Goal: Communication & Community: Answer question/provide support

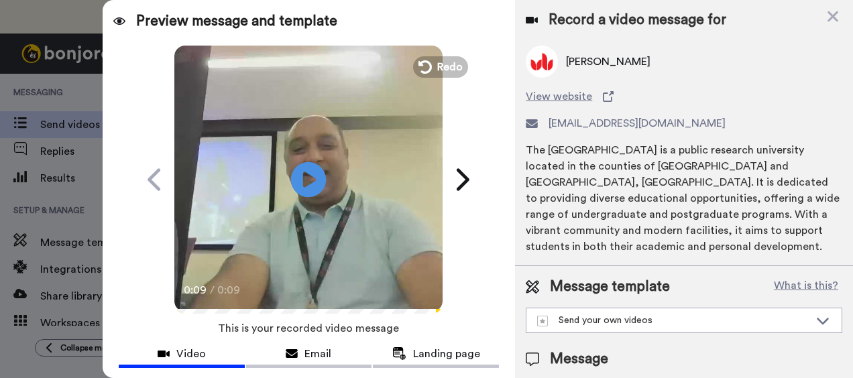
scroll to position [141, 0]
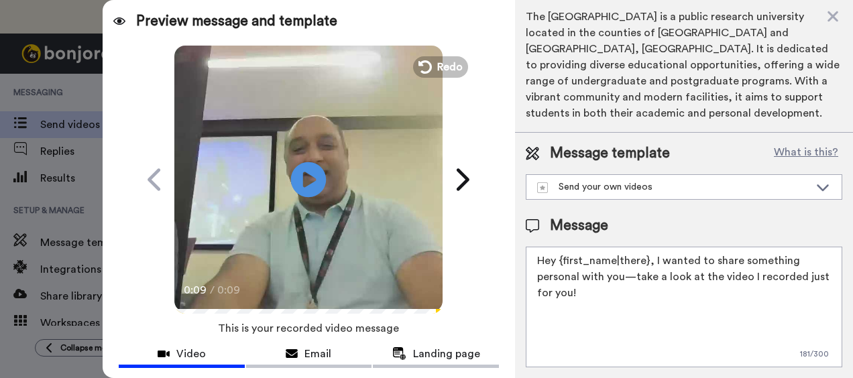
click at [304, 180] on icon "Play/Pause" at bounding box center [309, 179] width 36 height 64
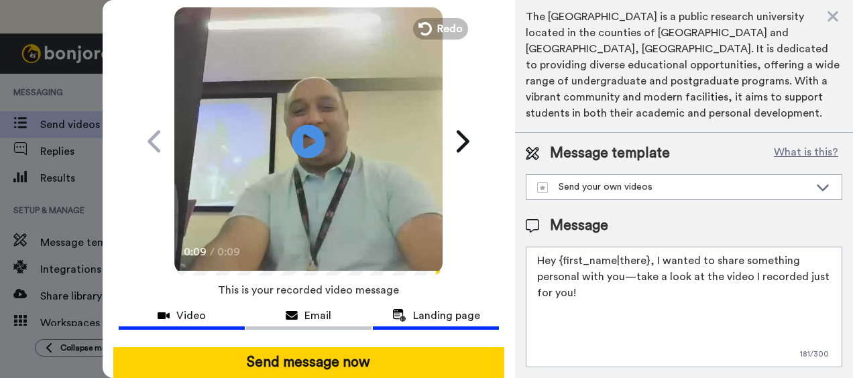
scroll to position [0, 0]
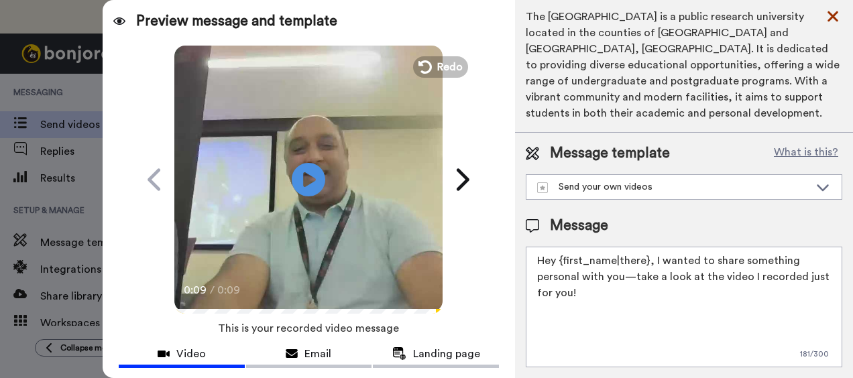
click at [835, 15] on icon at bounding box center [832, 16] width 13 height 17
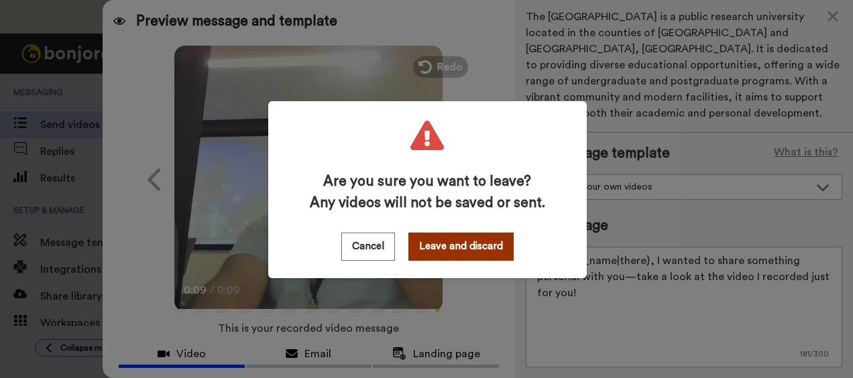
click at [426, 251] on button "Leave and discard" at bounding box center [460, 247] width 105 height 28
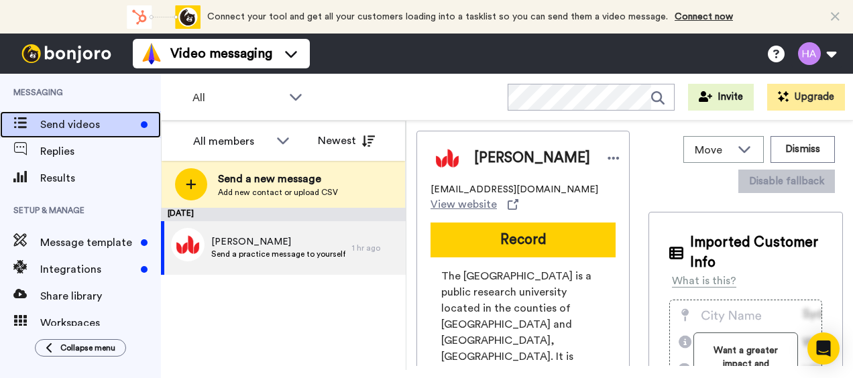
click at [17, 125] on icon at bounding box center [19, 122] width 13 height 11
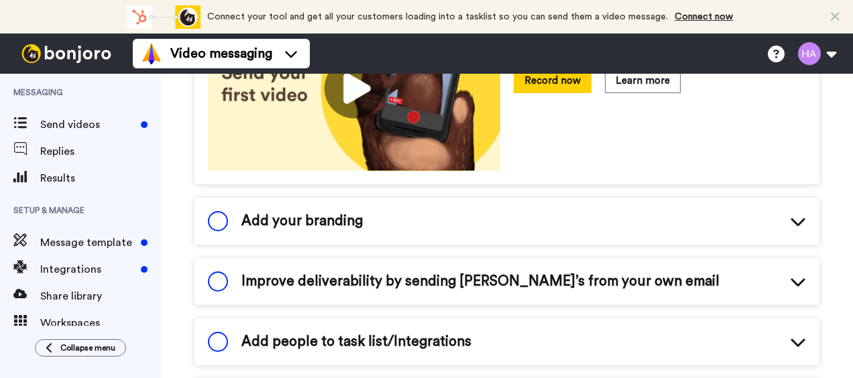
scroll to position [356, 0]
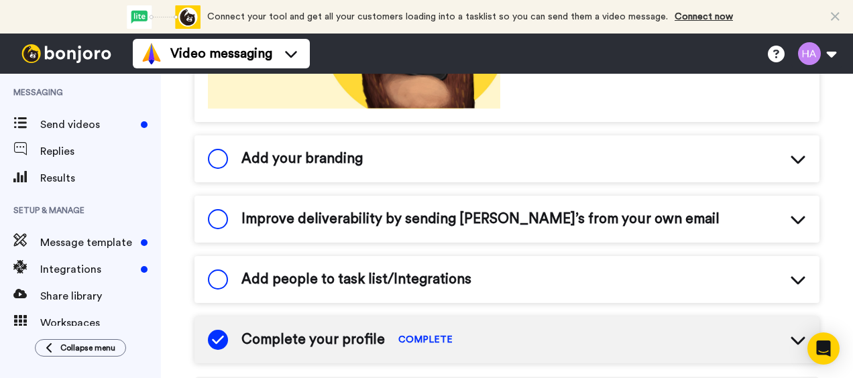
click at [790, 151] on icon at bounding box center [798, 159] width 16 height 16
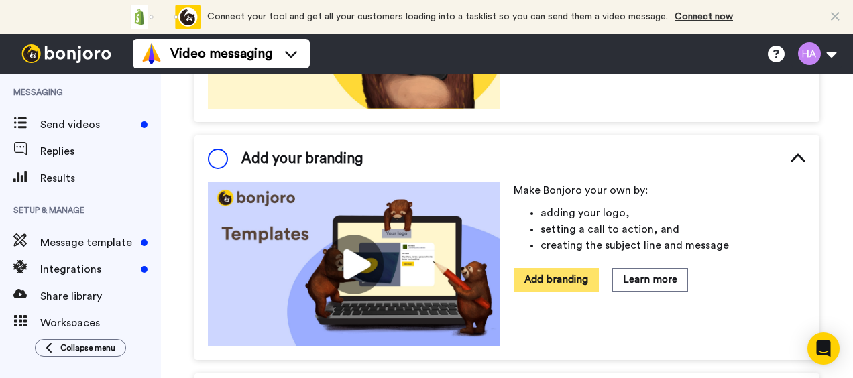
click at [544, 268] on button "Add branding" at bounding box center [555, 279] width 85 height 23
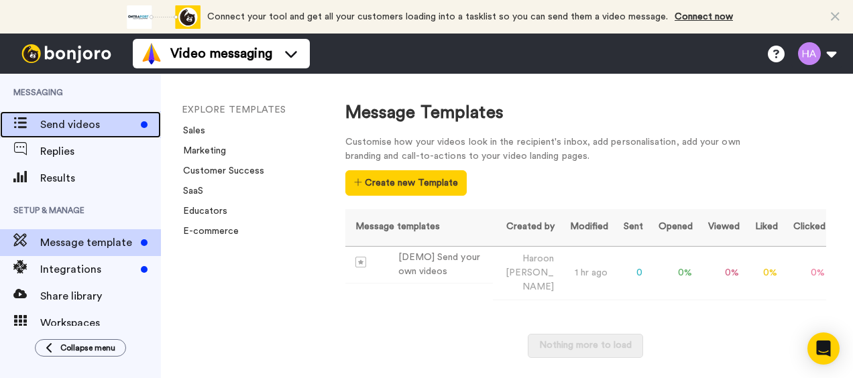
click at [13, 122] on span at bounding box center [20, 124] width 40 height 13
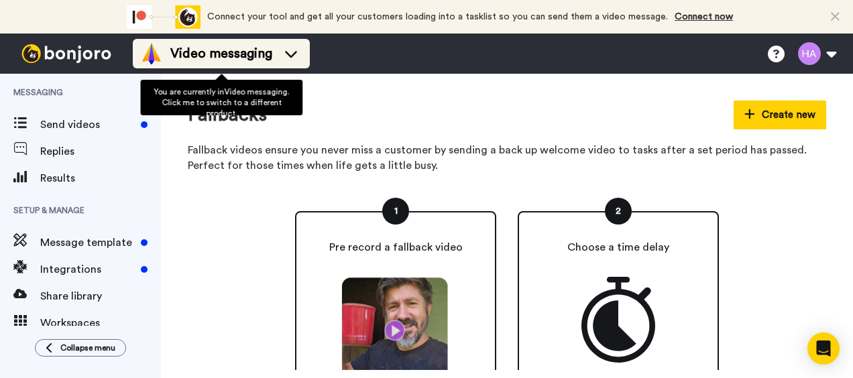
click at [277, 50] on div "Video messaging" at bounding box center [221, 53] width 161 height 21
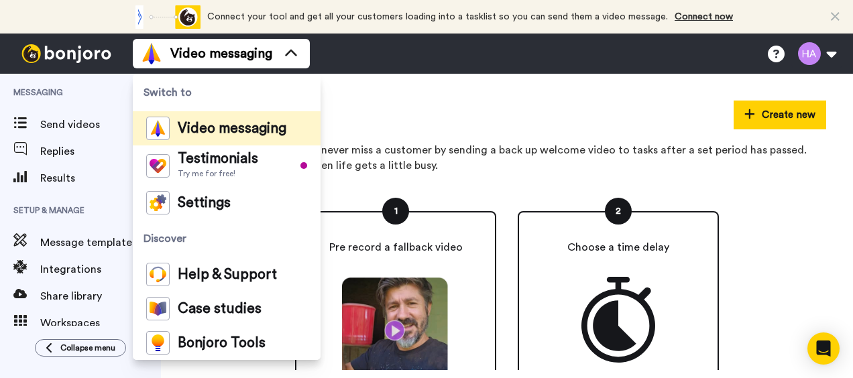
click at [415, 97] on div "Fallbacks Create new Fallback videos ensure you never miss a customer by sendin…" at bounding box center [507, 222] width 692 height 296
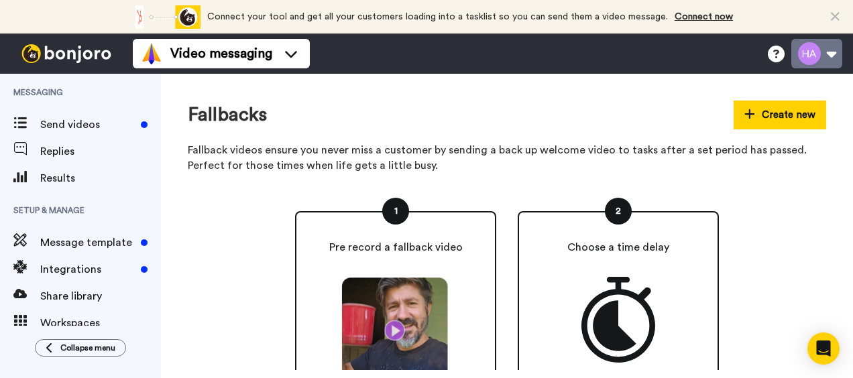
click at [834, 49] on button at bounding box center [816, 53] width 51 height 29
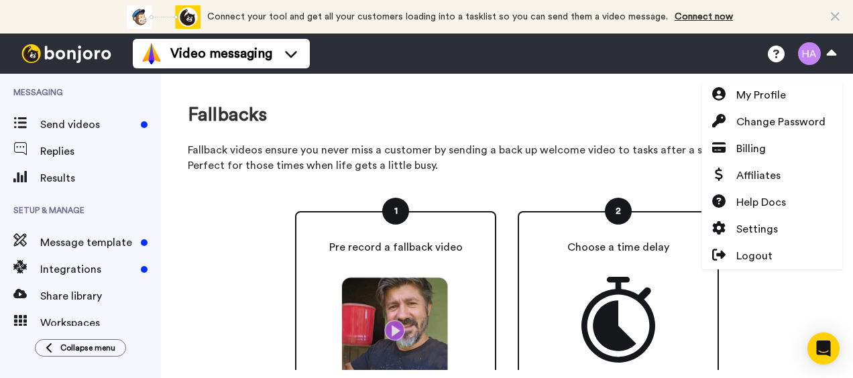
click at [604, 111] on div "Fallbacks Create new" at bounding box center [507, 115] width 638 height 29
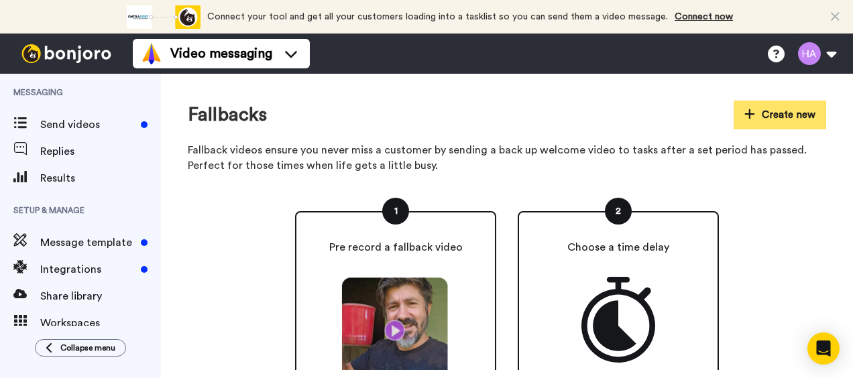
click at [744, 117] on icon at bounding box center [749, 114] width 11 height 12
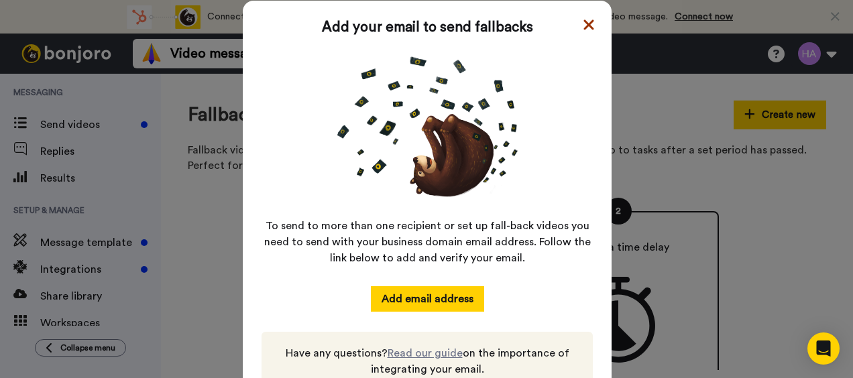
click at [585, 23] on icon at bounding box center [588, 24] width 10 height 10
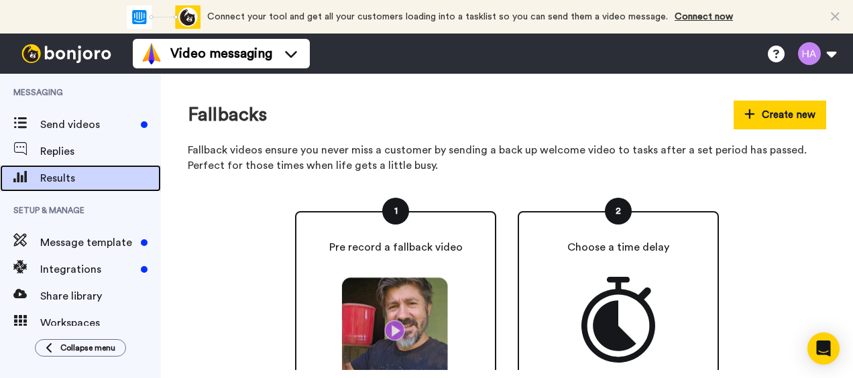
click at [62, 179] on span "Results" at bounding box center [100, 178] width 121 height 16
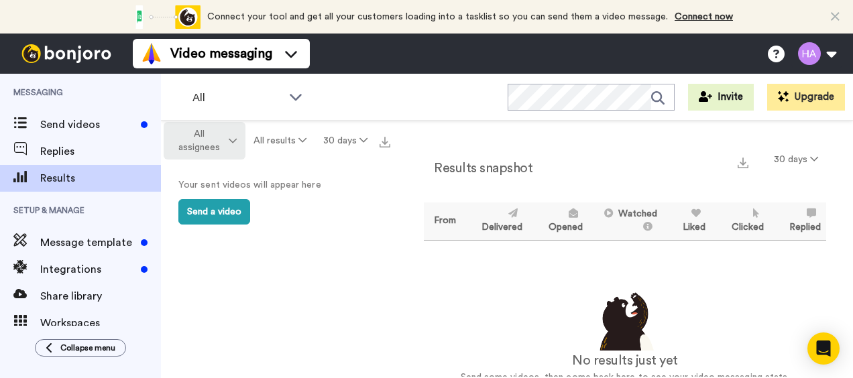
click at [231, 138] on icon at bounding box center [233, 140] width 8 height 9
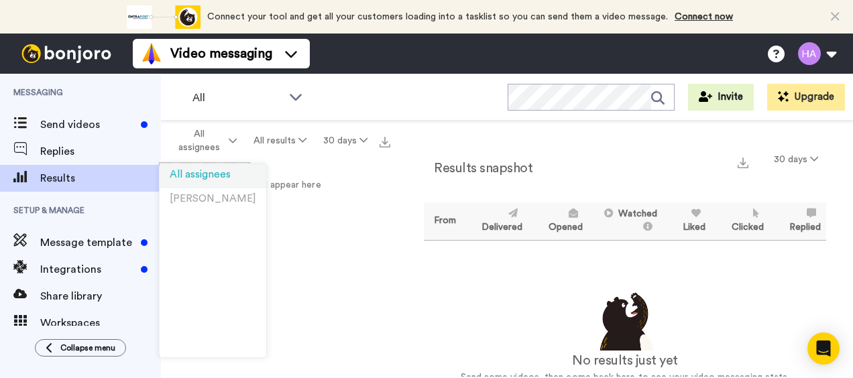
click at [204, 175] on span "All assignees" at bounding box center [200, 175] width 61 height 10
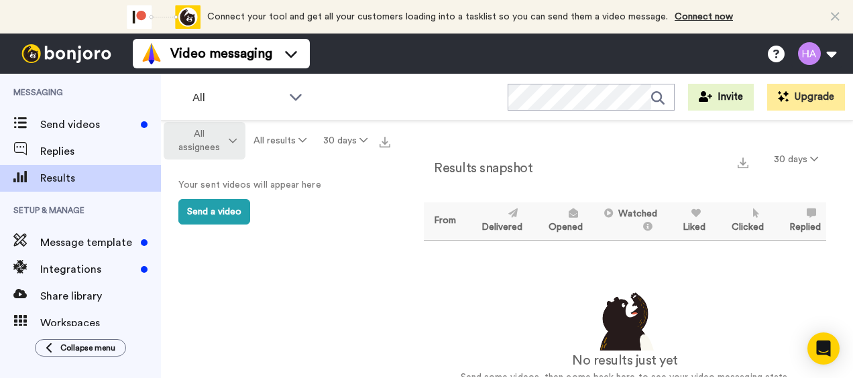
click at [228, 143] on button "All assignees" at bounding box center [205, 141] width 82 height 38
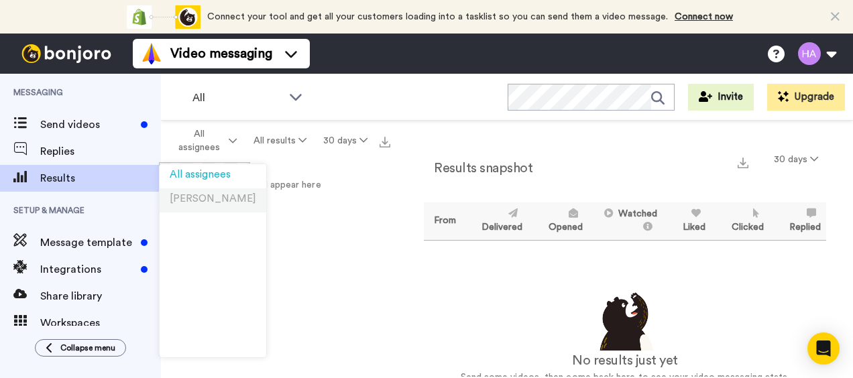
click at [216, 197] on span "Haroon Ahmad" at bounding box center [213, 199] width 86 height 10
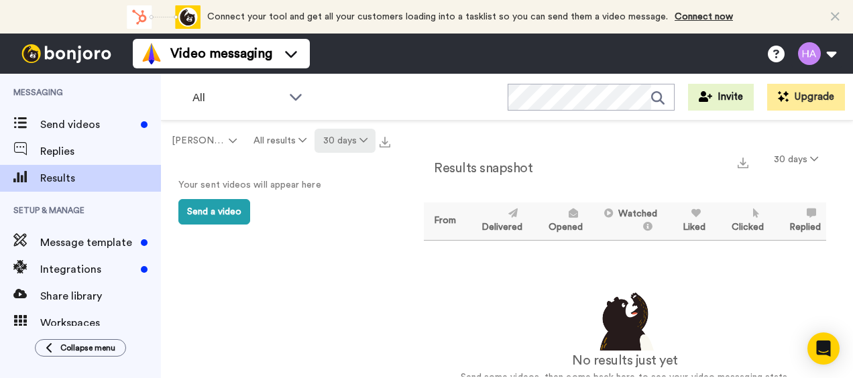
click at [363, 135] on icon at bounding box center [363, 139] width 8 height 9
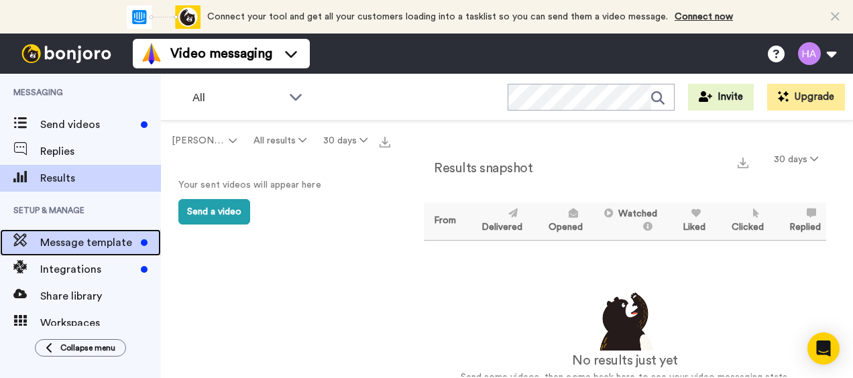
click at [84, 239] on span "Message template" at bounding box center [87, 243] width 95 height 16
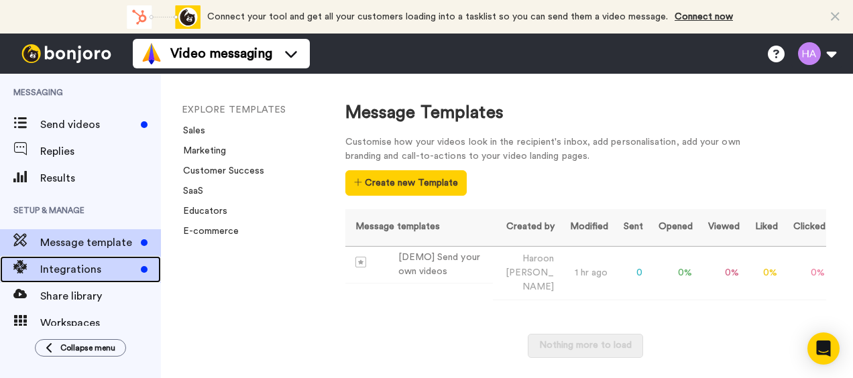
click at [76, 265] on span "Integrations" at bounding box center [87, 269] width 95 height 16
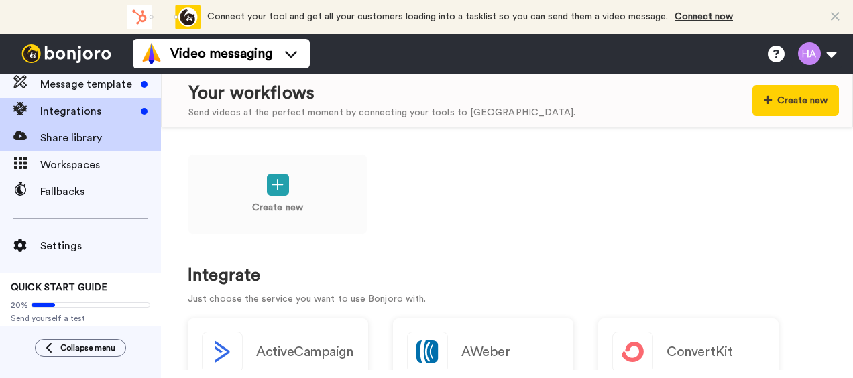
scroll to position [172, 0]
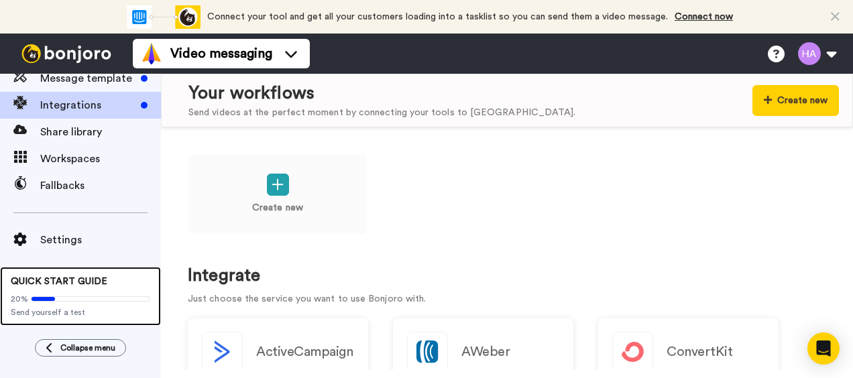
click at [43, 278] on span "QUICK START GUIDE" at bounding box center [59, 281] width 97 height 9
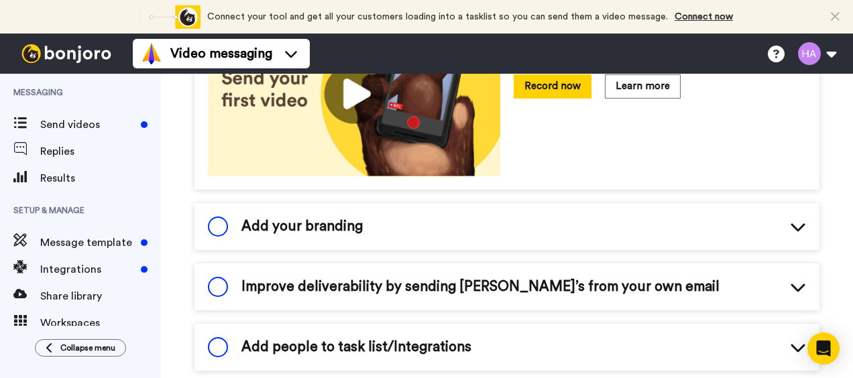
scroll to position [326, 0]
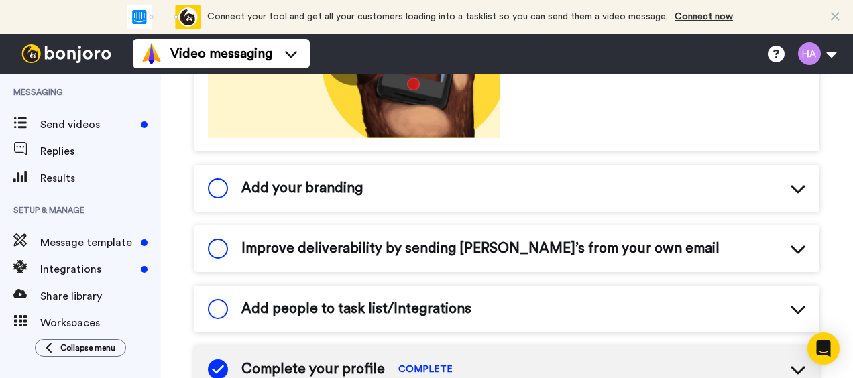
click at [327, 178] on span "Add your branding" at bounding box center [301, 188] width 121 height 20
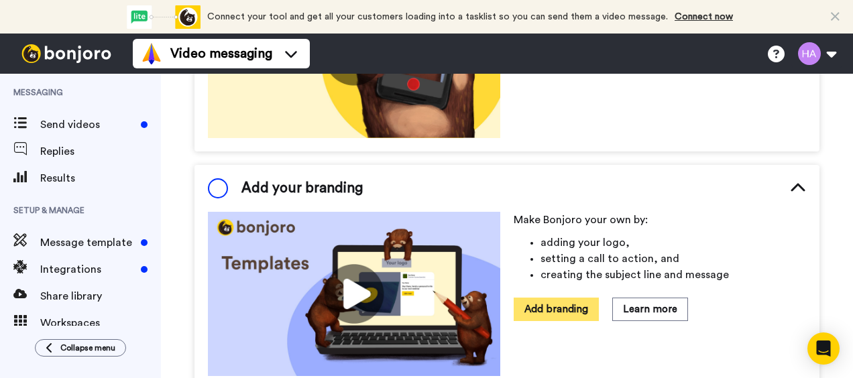
click at [529, 298] on button "Add branding" at bounding box center [555, 309] width 85 height 23
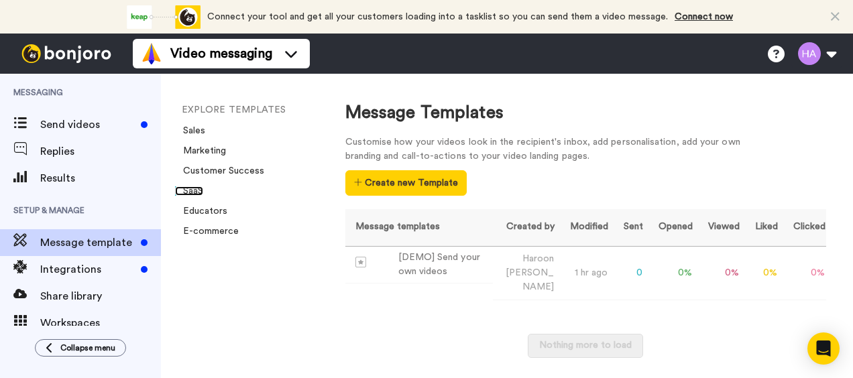
click at [188, 189] on link "SaaS" at bounding box center [189, 190] width 28 height 9
click at [203, 209] on link "Educators" at bounding box center [201, 210] width 52 height 9
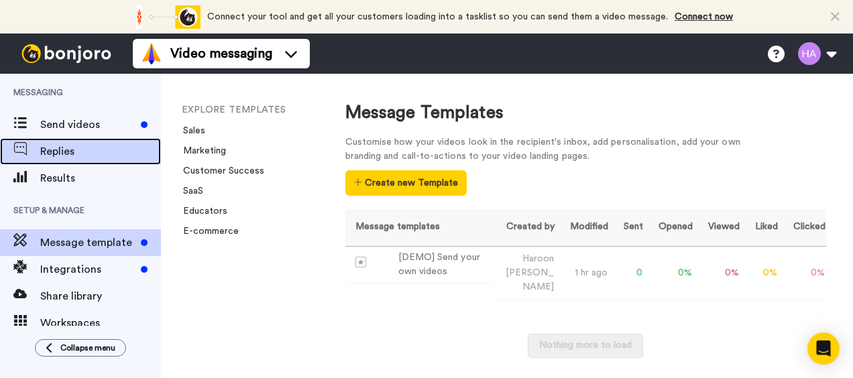
click at [21, 147] on icon at bounding box center [19, 148] width 13 height 13
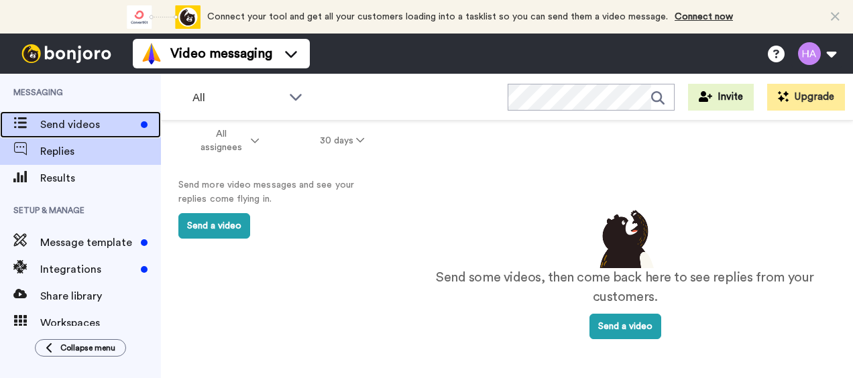
click at [58, 126] on span "Send videos" at bounding box center [87, 125] width 95 height 16
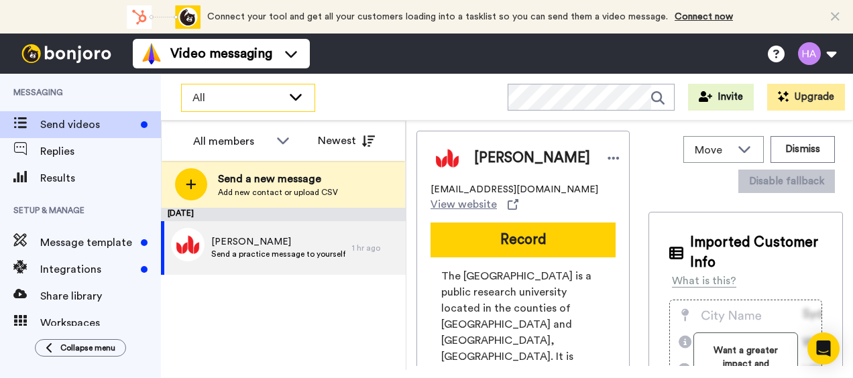
click at [290, 95] on icon at bounding box center [296, 97] width 12 height 7
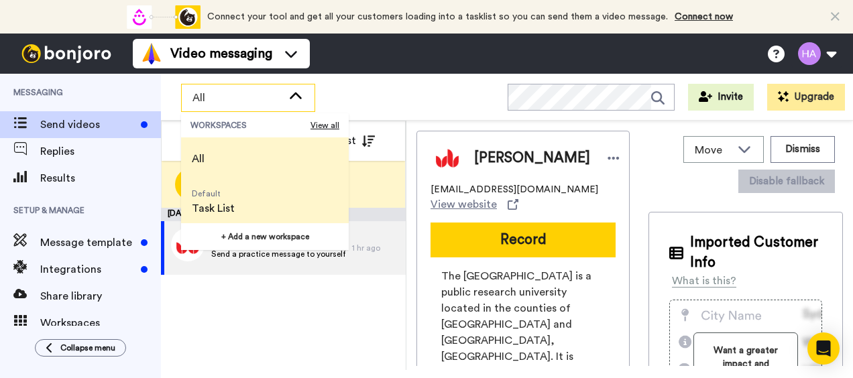
click at [205, 208] on span "Task List" at bounding box center [213, 208] width 43 height 16
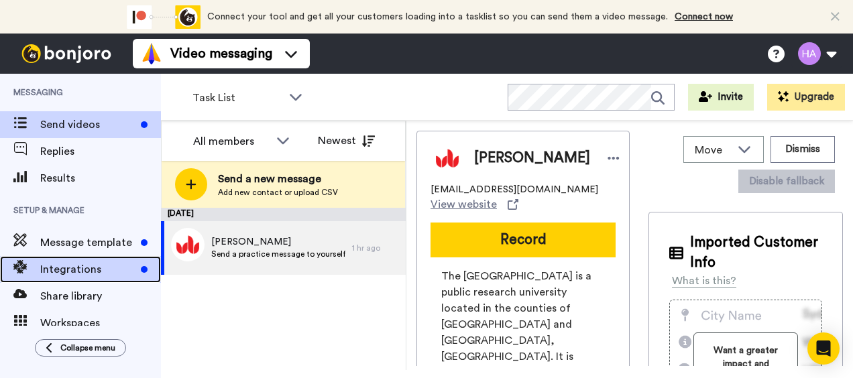
click at [87, 271] on span "Integrations" at bounding box center [87, 269] width 95 height 16
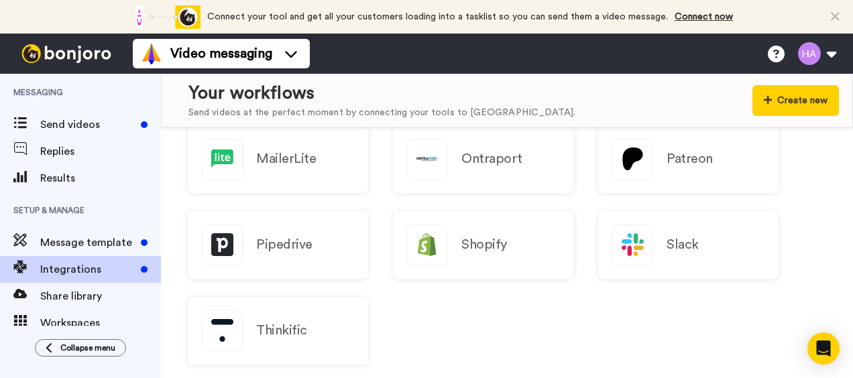
scroll to position [670, 0]
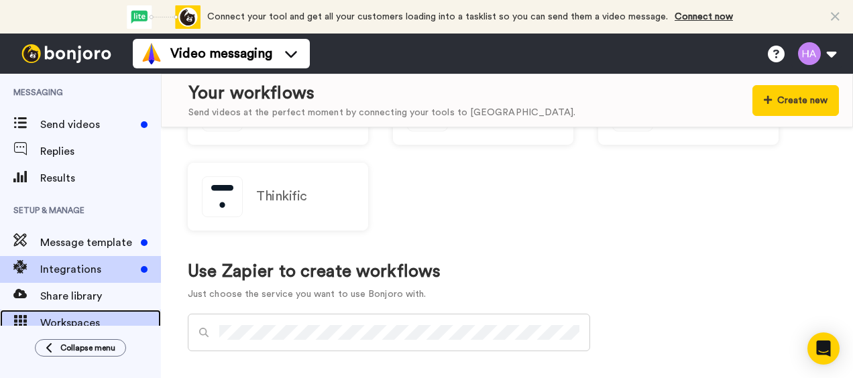
click at [19, 315] on icon at bounding box center [19, 321] width 13 height 12
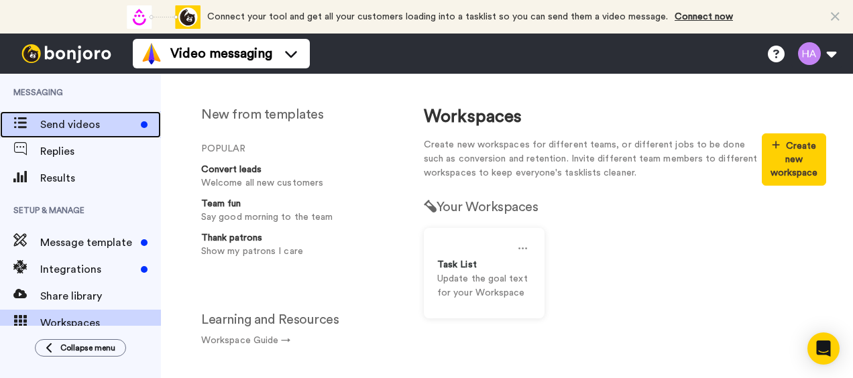
click at [105, 121] on span "Send videos" at bounding box center [87, 125] width 95 height 16
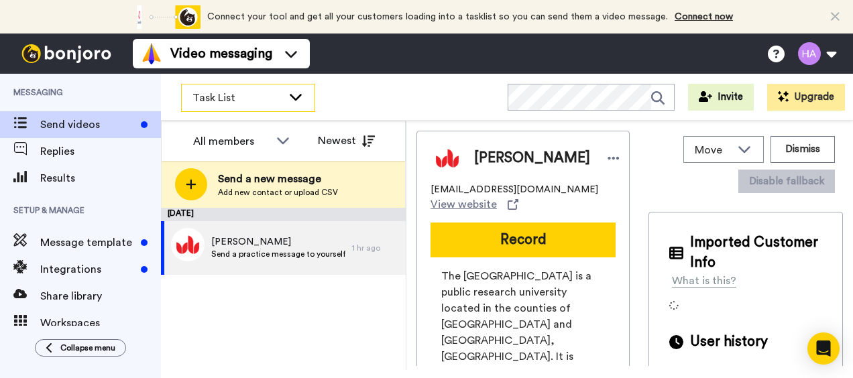
click at [214, 98] on span "Task List" at bounding box center [237, 98] width 90 height 16
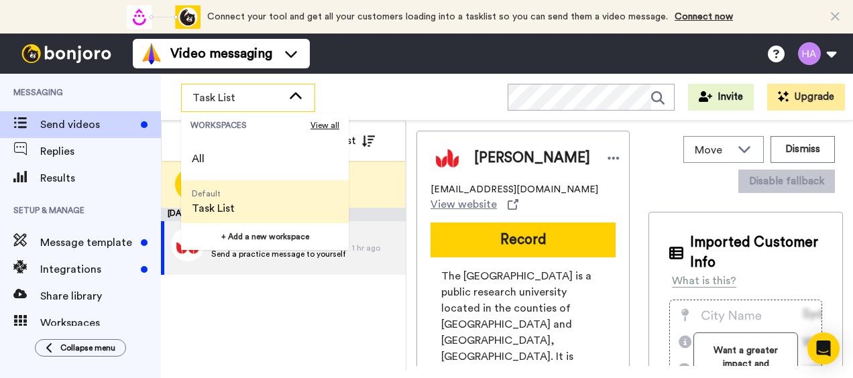
click at [218, 208] on span "Task List" at bounding box center [213, 208] width 43 height 16
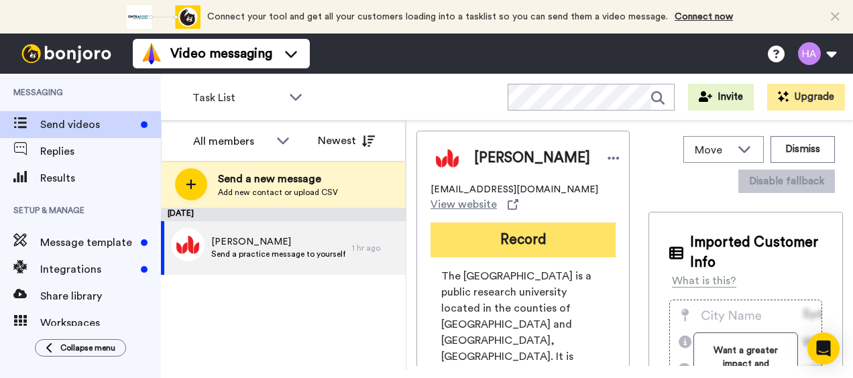
click at [515, 241] on button "Record" at bounding box center [522, 240] width 185 height 35
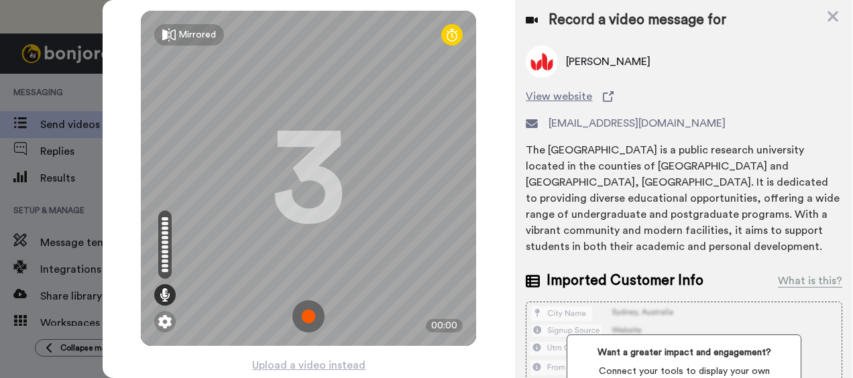
click at [308, 316] on img at bounding box center [308, 316] width 32 height 32
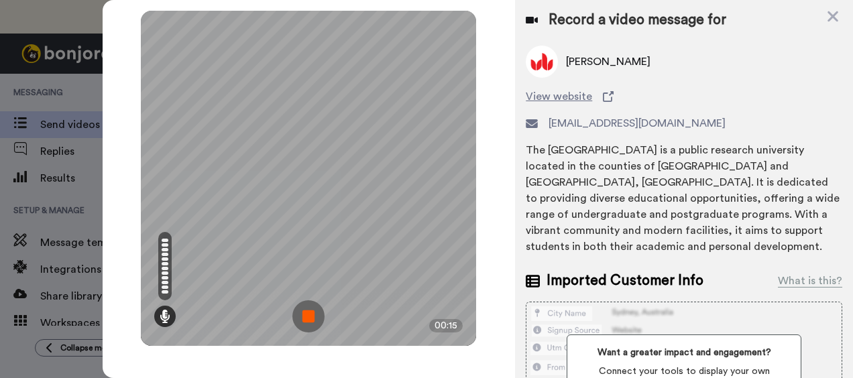
click at [317, 322] on img at bounding box center [308, 316] width 32 height 32
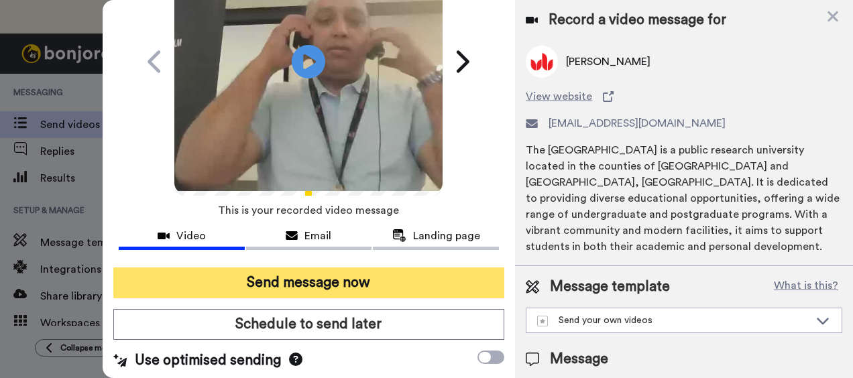
scroll to position [127, 0]
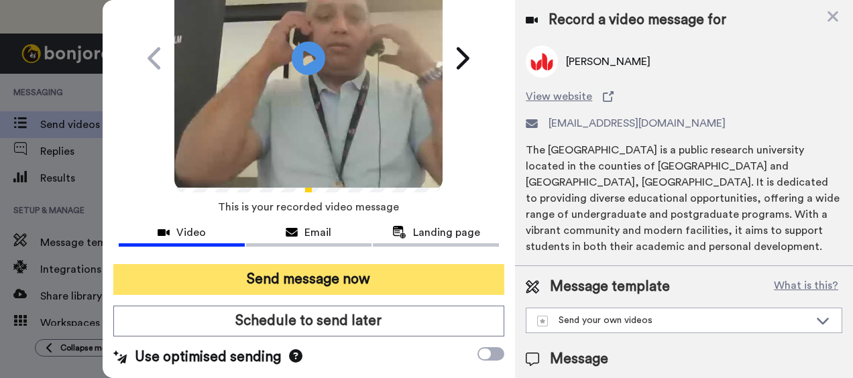
click at [302, 272] on button "Send message now" at bounding box center [308, 279] width 391 height 31
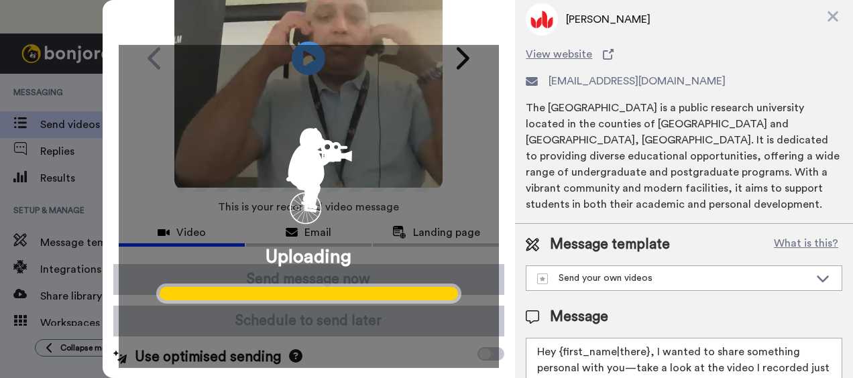
scroll to position [0, 0]
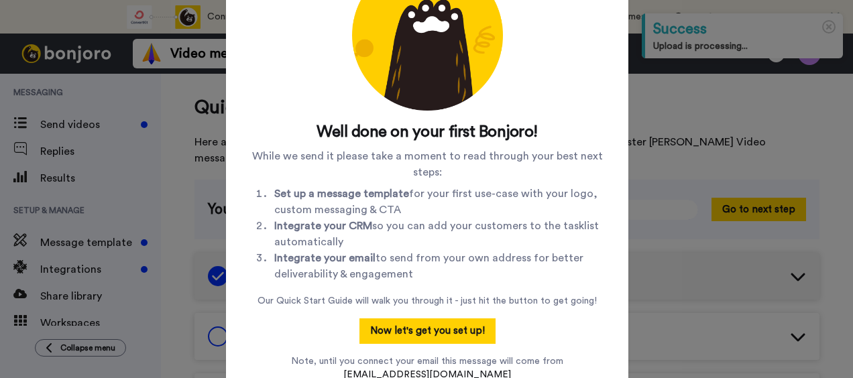
scroll to position [86, 0]
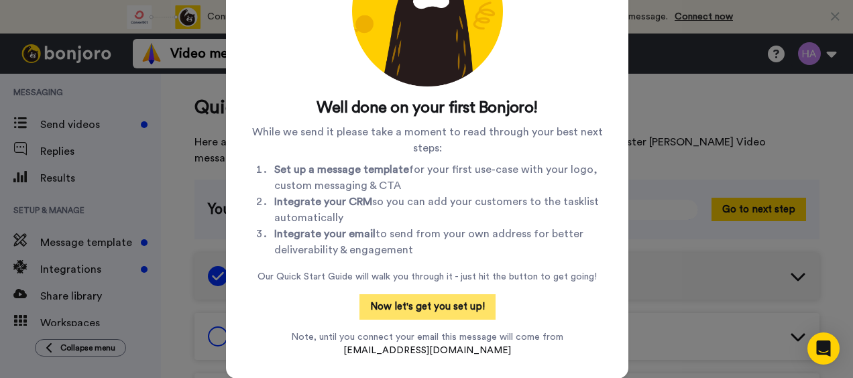
click at [429, 306] on button "Now let's get you set up!" at bounding box center [427, 306] width 136 height 25
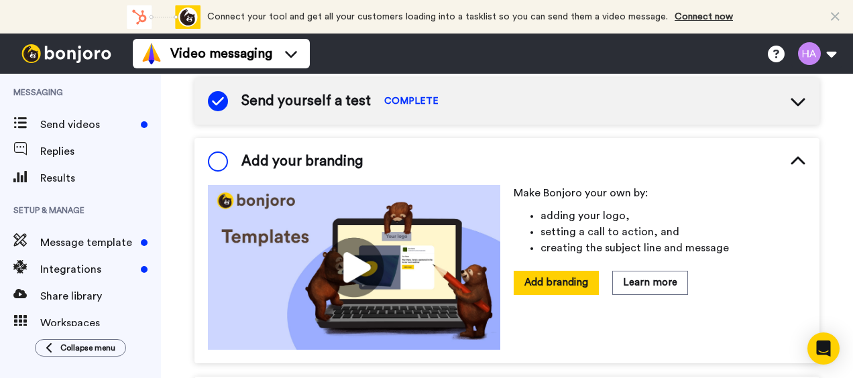
scroll to position [186, 0]
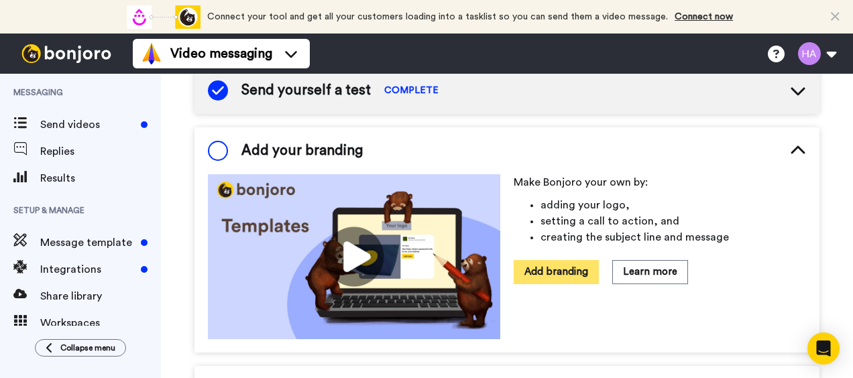
click at [554, 260] on button "Add branding" at bounding box center [555, 271] width 85 height 23
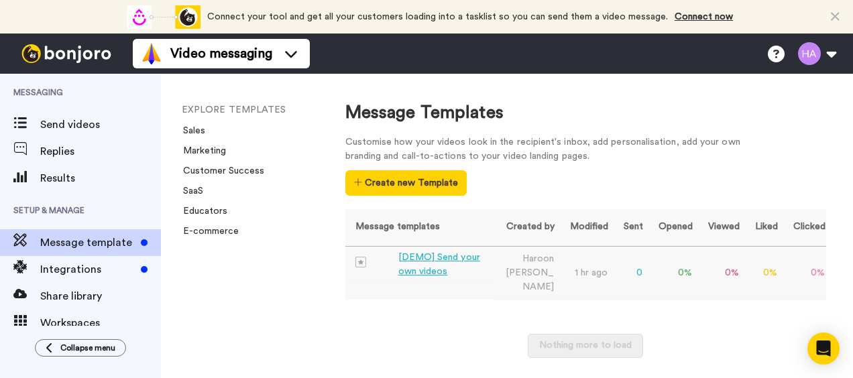
click at [420, 255] on div "[DEMO] Send your own videos" at bounding box center [442, 265] width 89 height 28
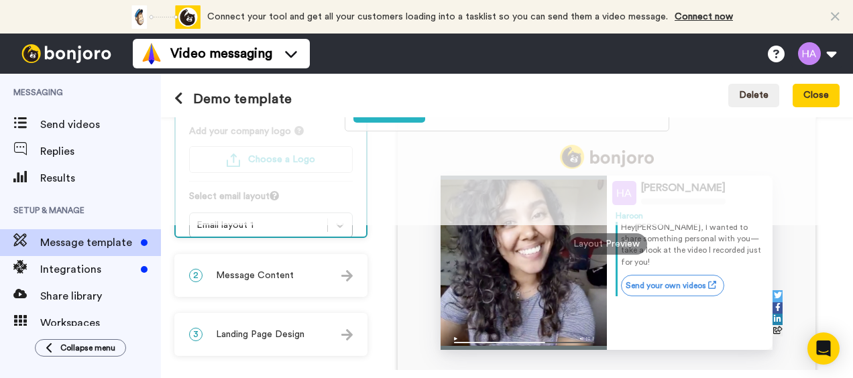
scroll to position [67, 0]
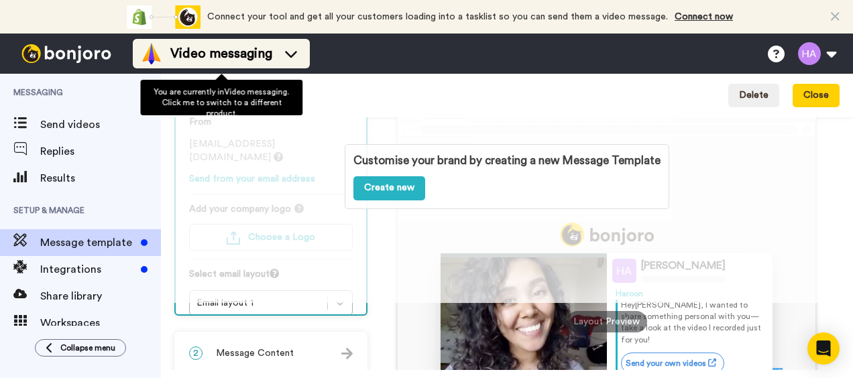
click at [241, 50] on span "Video messaging" at bounding box center [221, 53] width 102 height 19
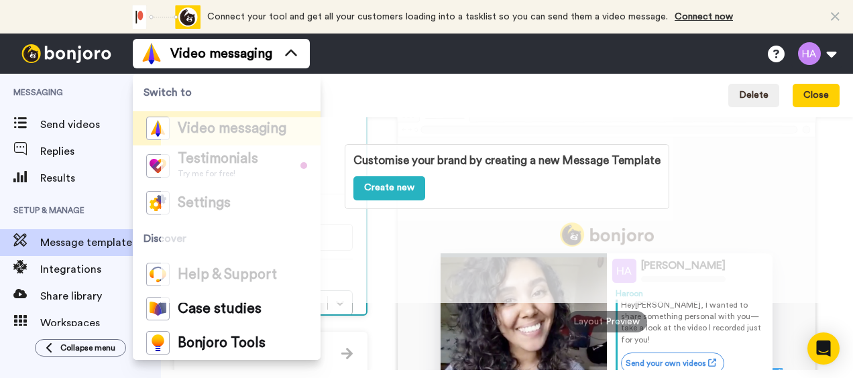
click at [391, 120] on div "Customise your brand by creating a new Message Template Create new" at bounding box center [507, 176] width 692 height 253
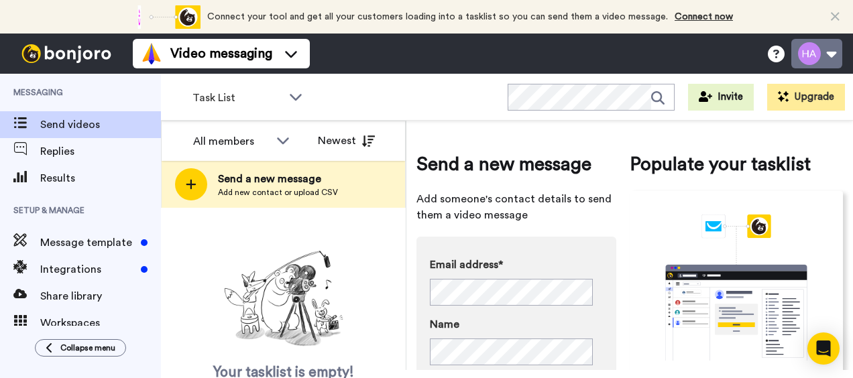
click at [831, 54] on button at bounding box center [816, 53] width 51 height 29
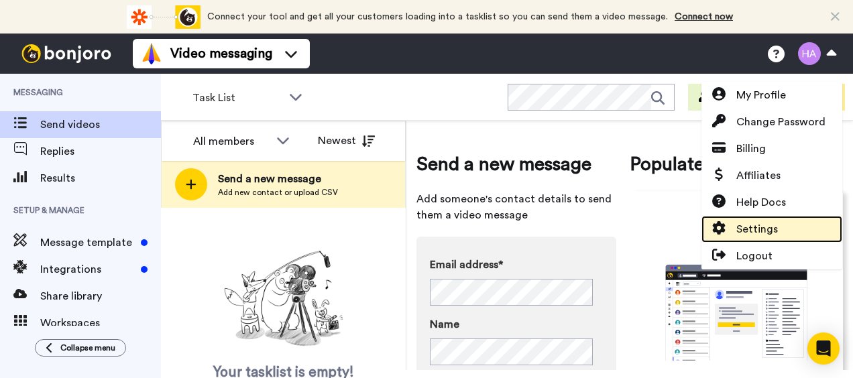
click at [749, 229] on span "Settings" at bounding box center [757, 229] width 42 height 16
click at [747, 229] on span "Settings" at bounding box center [757, 229] width 42 height 16
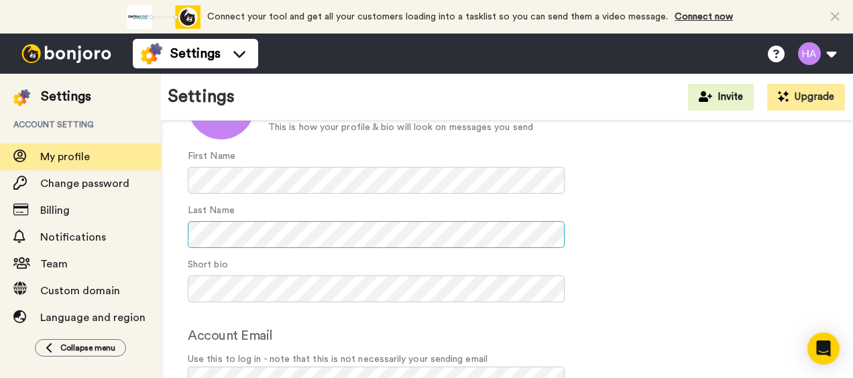
scroll to position [174, 0]
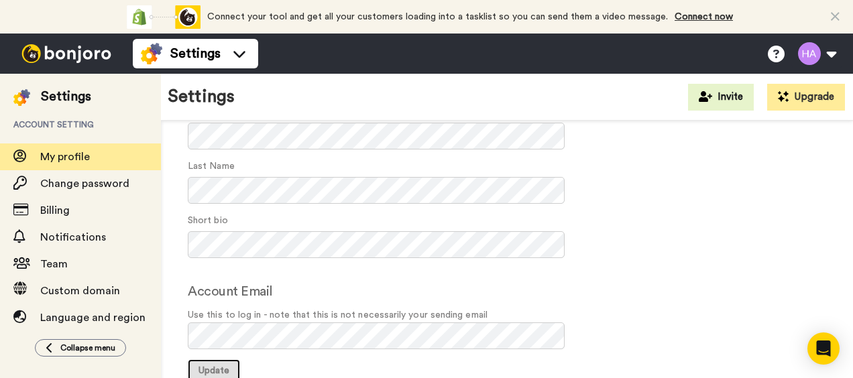
click at [208, 367] on span "Update" at bounding box center [213, 370] width 31 height 9
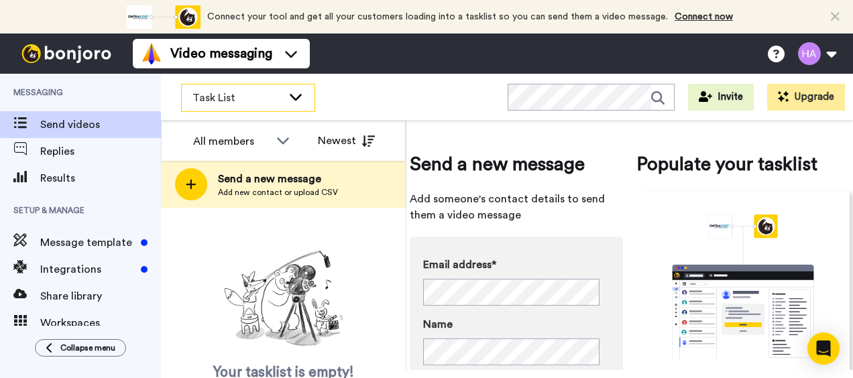
click at [236, 95] on span "Task List" at bounding box center [237, 98] width 90 height 16
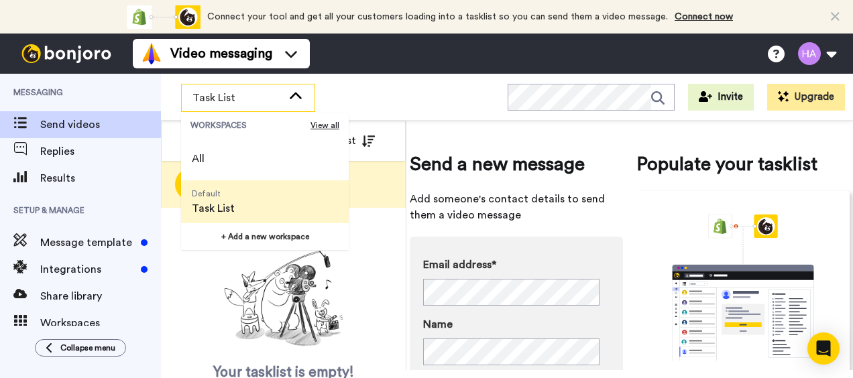
click at [212, 208] on span "Task List" at bounding box center [213, 208] width 43 height 16
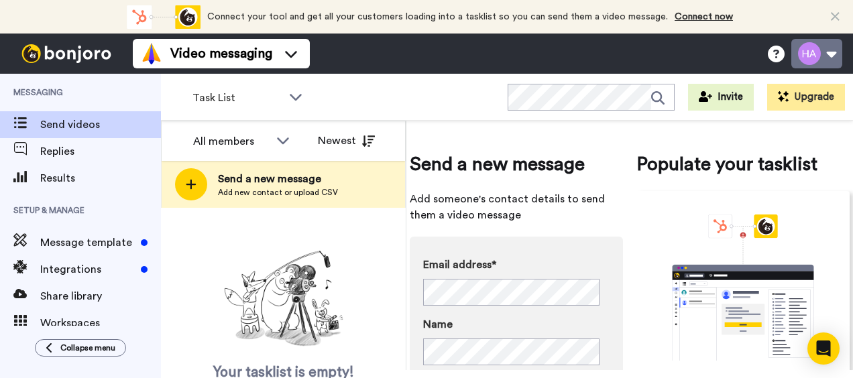
click at [820, 49] on button at bounding box center [816, 53] width 51 height 29
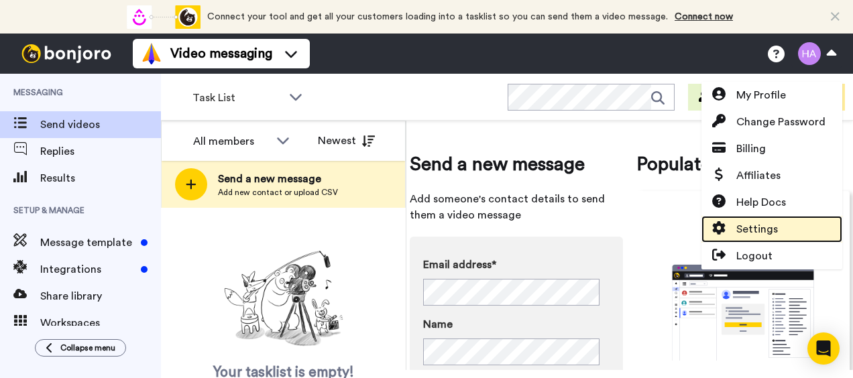
click at [770, 226] on span "Settings" at bounding box center [757, 229] width 42 height 16
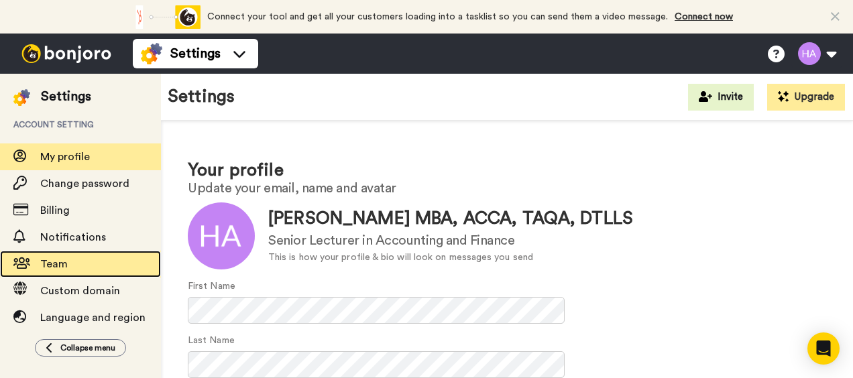
click at [58, 261] on span "Team" at bounding box center [53, 264] width 27 height 11
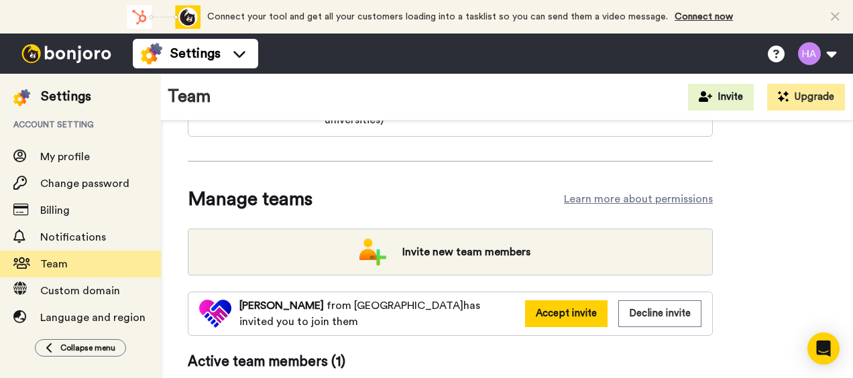
scroll to position [186, 0]
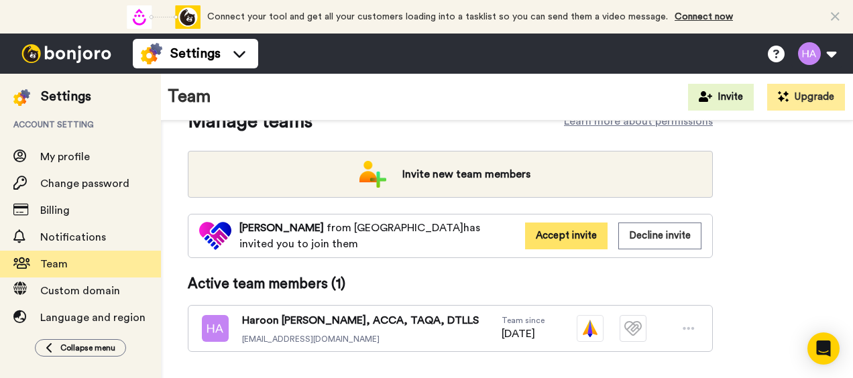
click at [568, 235] on button "Accept invite" at bounding box center [566, 236] width 82 height 26
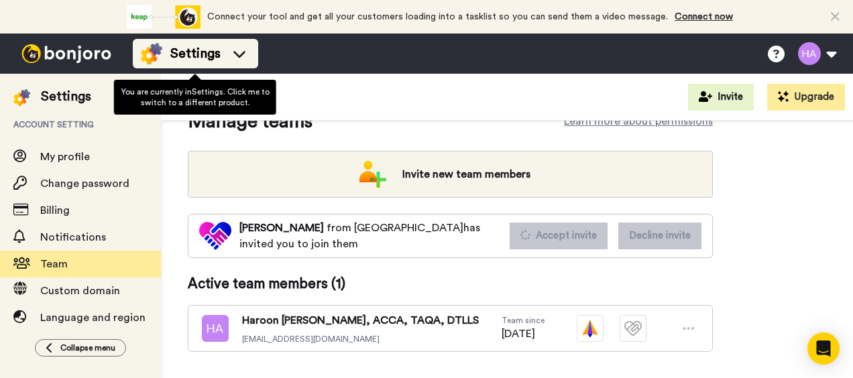
click at [233, 53] on icon at bounding box center [239, 53] width 21 height 13
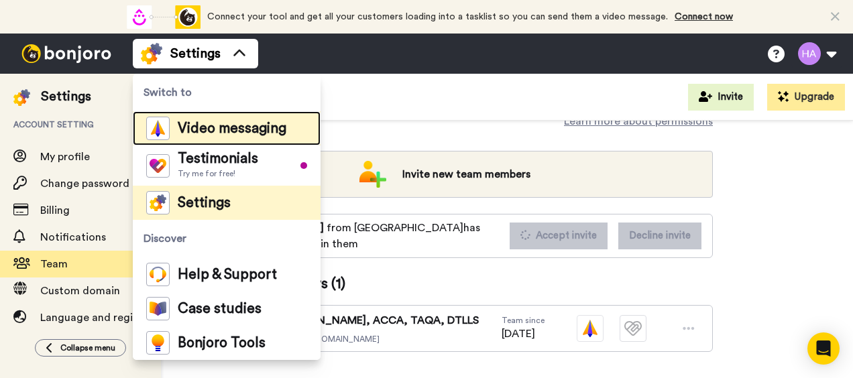
click at [213, 133] on span "Video messaging" at bounding box center [232, 128] width 109 height 13
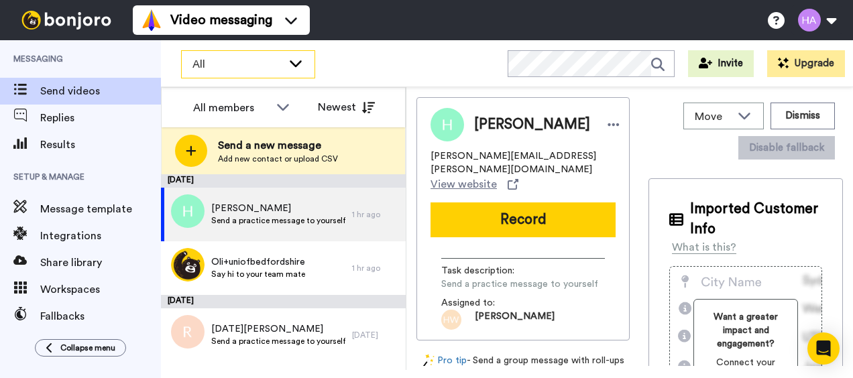
click at [304, 63] on div "All" at bounding box center [248, 64] width 133 height 27
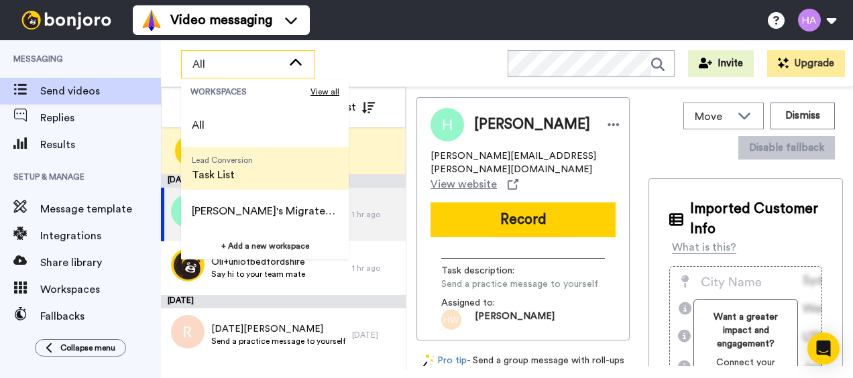
click at [224, 173] on span "Task List" at bounding box center [222, 175] width 61 height 16
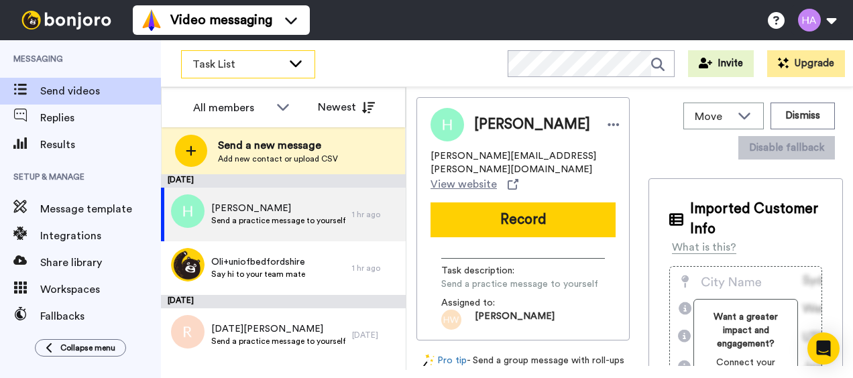
click at [253, 68] on span "Task List" at bounding box center [237, 64] width 90 height 16
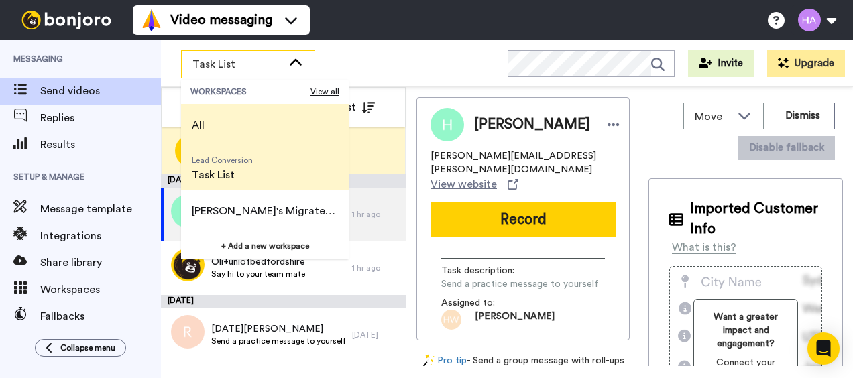
click at [214, 121] on span "All" at bounding box center [198, 125] width 34 height 43
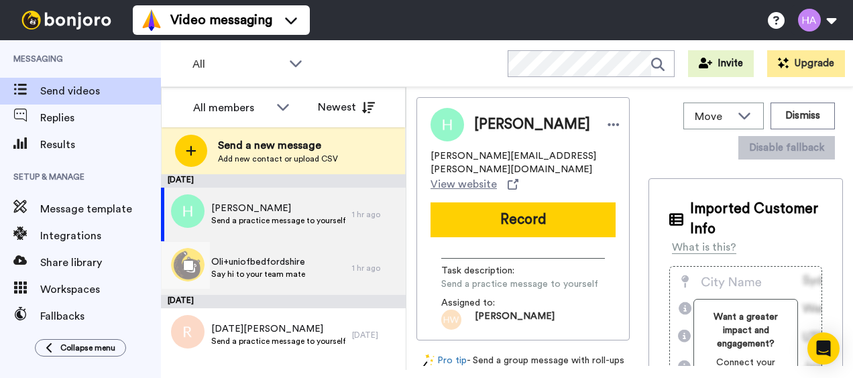
click at [281, 280] on div "Oli+uniofbedfordshire Say hi to your team mate" at bounding box center [258, 267] width 94 height 25
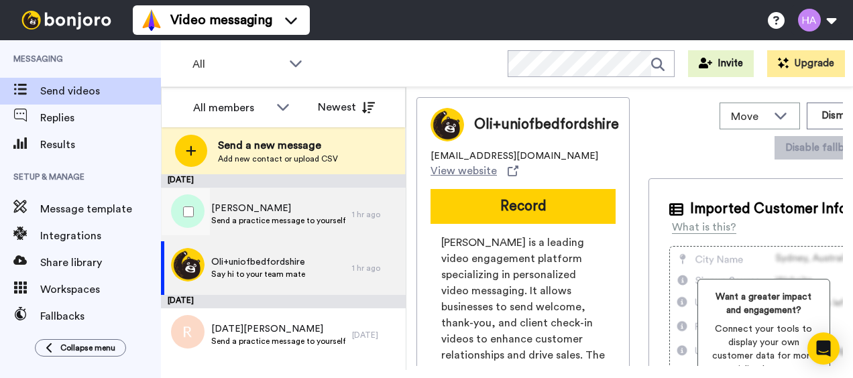
click at [268, 216] on span "Send a practice message to yourself" at bounding box center [278, 220] width 134 height 11
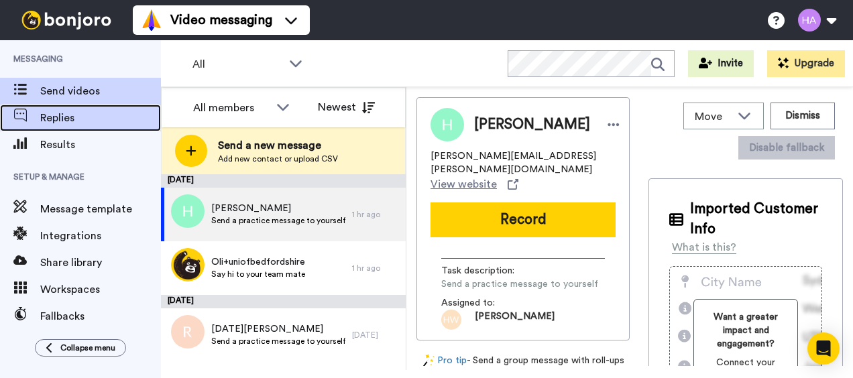
click at [82, 119] on span "Replies" at bounding box center [100, 118] width 121 height 16
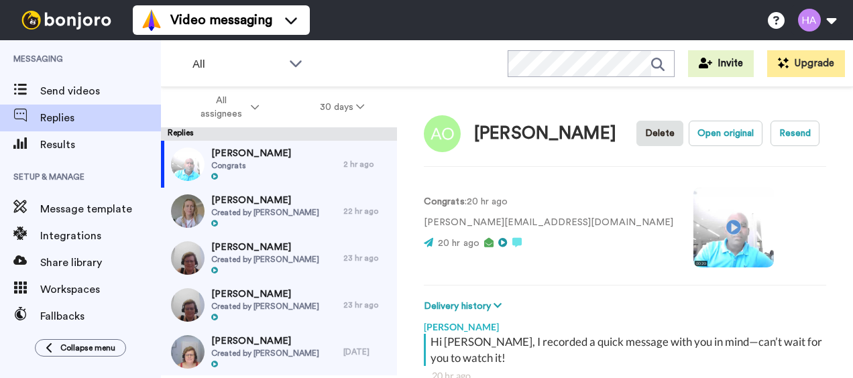
scroll to position [121, 0]
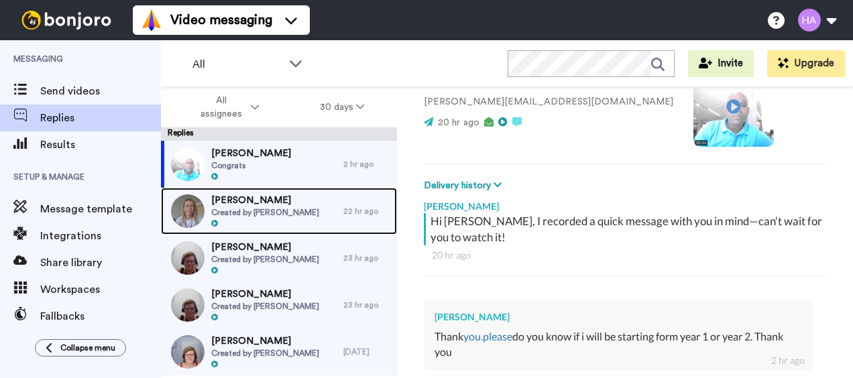
click at [246, 204] on span "[PERSON_NAME]" at bounding box center [265, 200] width 108 height 13
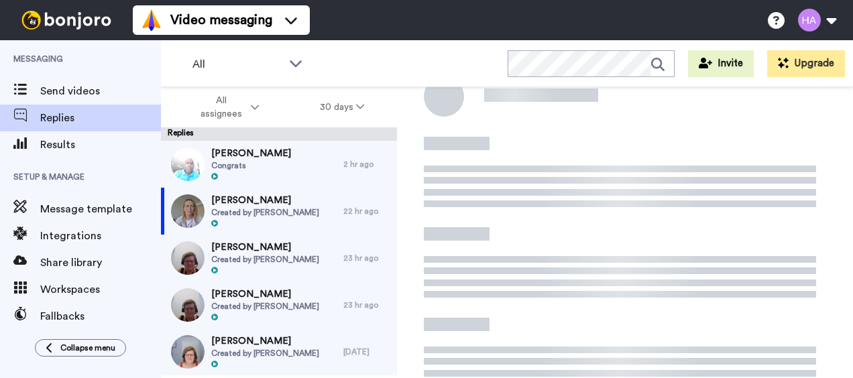
scroll to position [201, 0]
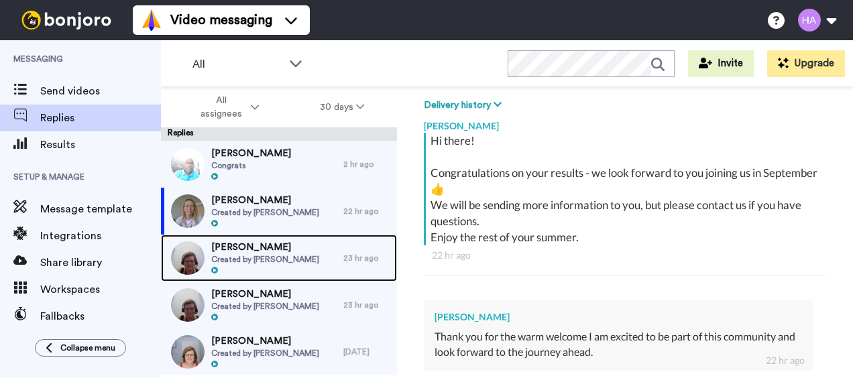
click at [289, 251] on span "Jade Farrell" at bounding box center [265, 247] width 108 height 13
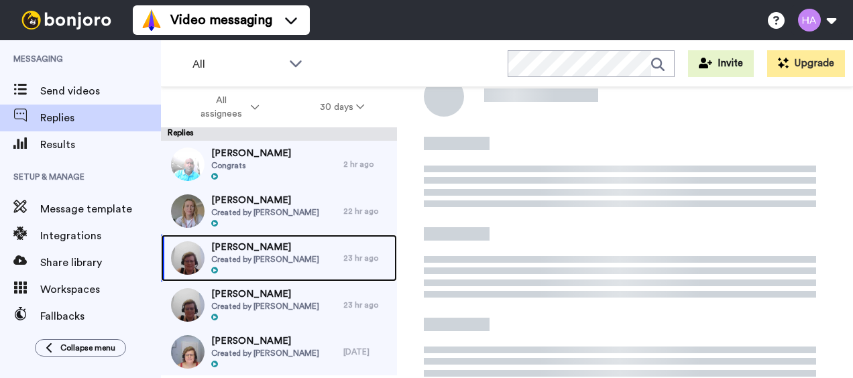
scroll to position [56, 0]
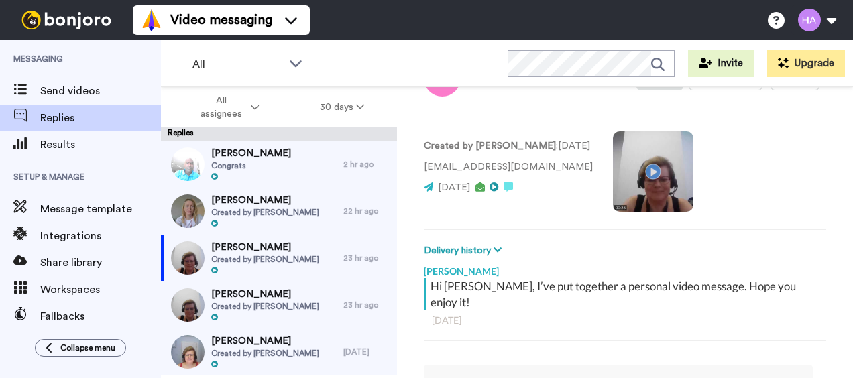
click at [631, 172] on video at bounding box center [653, 171] width 80 height 80
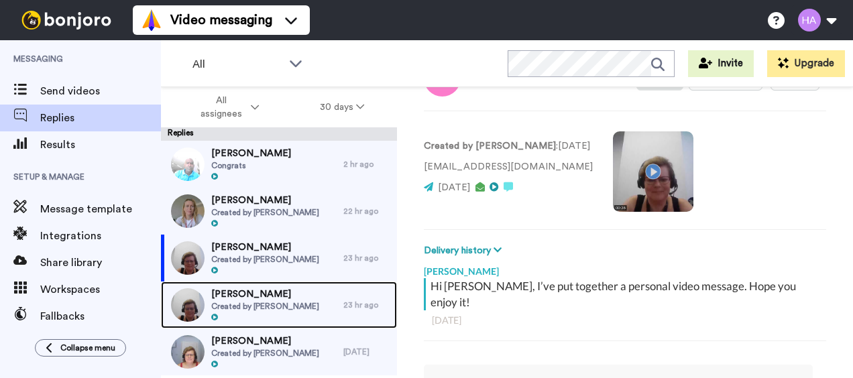
click at [263, 290] on span "Chantelle Jennifer" at bounding box center [265, 294] width 108 height 13
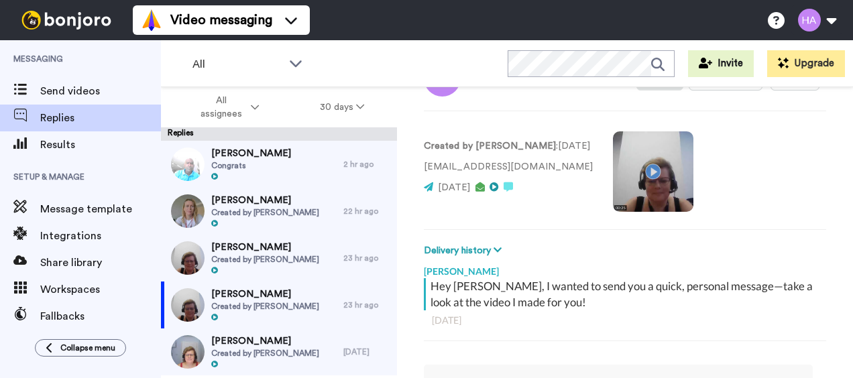
scroll to position [9, 0]
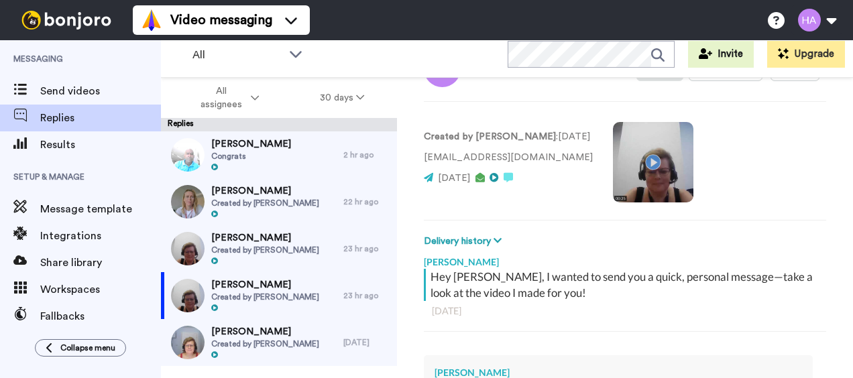
click at [639, 157] on video at bounding box center [653, 162] width 80 height 80
click at [361, 100] on icon at bounding box center [360, 97] width 8 height 9
click at [227, 59] on span "All" at bounding box center [237, 55] width 90 height 16
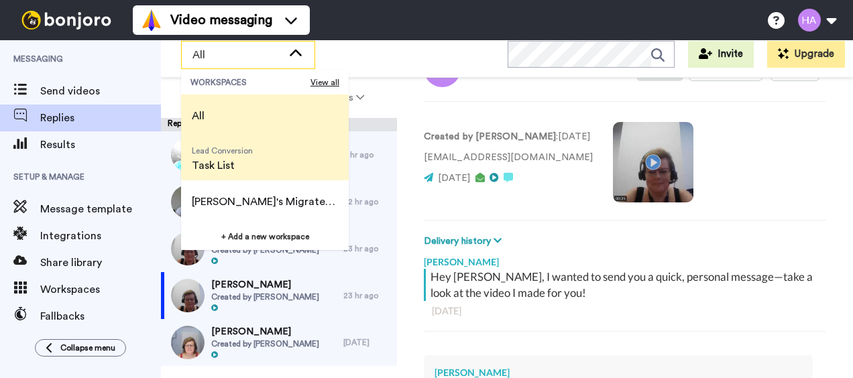
click at [227, 164] on span "Task List" at bounding box center [222, 166] width 61 height 16
type textarea "x"
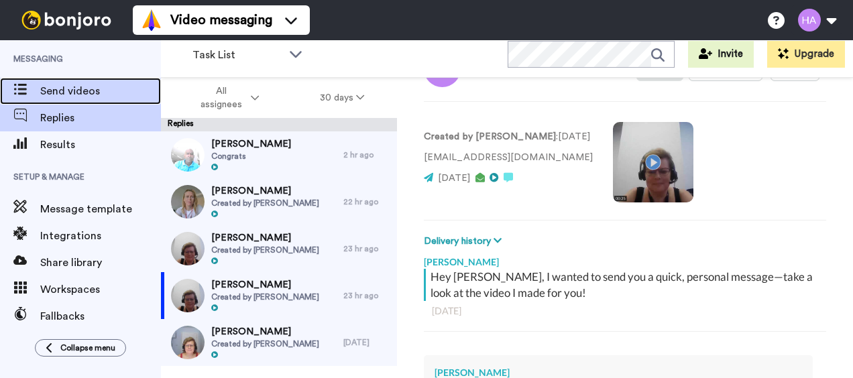
click at [86, 92] on span "Send videos" at bounding box center [100, 91] width 121 height 16
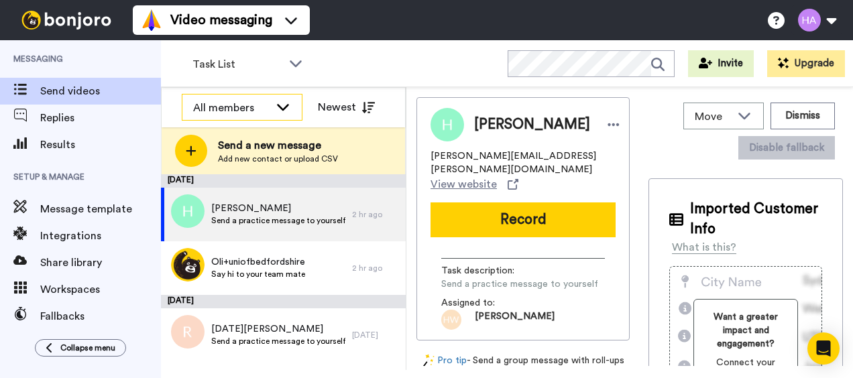
click at [254, 105] on div "All members" at bounding box center [231, 108] width 76 height 16
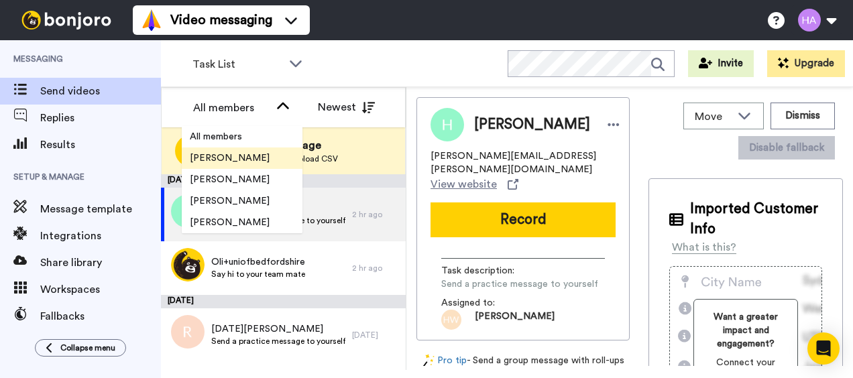
click at [235, 154] on span "[PERSON_NAME]" at bounding box center [230, 157] width 96 height 13
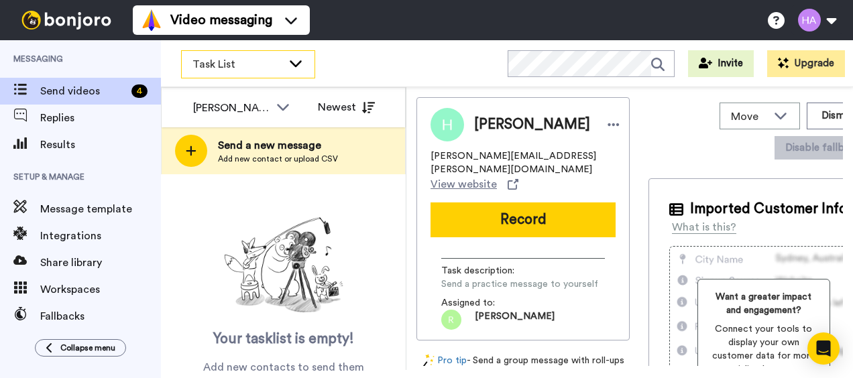
click at [259, 68] on span "Task List" at bounding box center [237, 64] width 90 height 16
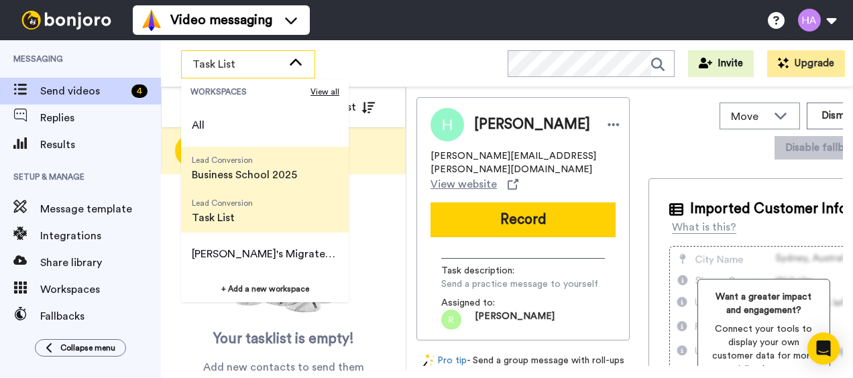
click at [221, 176] on span "Business School 2025" at bounding box center [244, 175] width 105 height 16
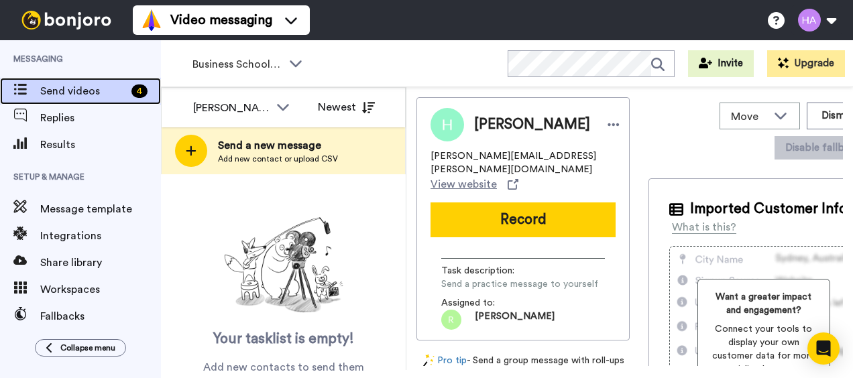
click at [70, 88] on span "Send videos" at bounding box center [83, 91] width 86 height 16
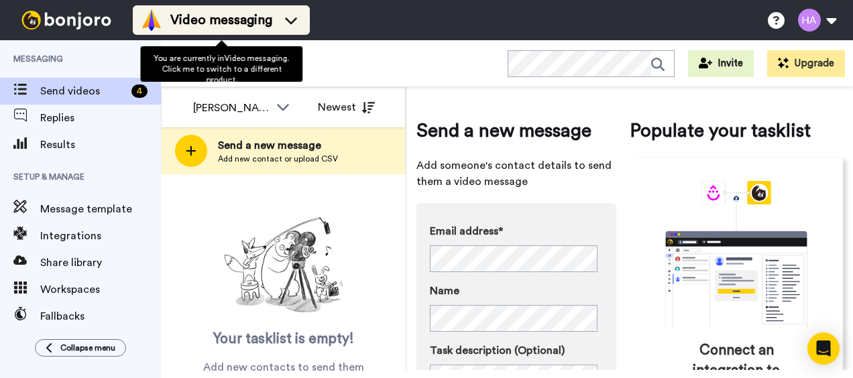
click at [240, 27] on span "Video messaging" at bounding box center [221, 20] width 102 height 19
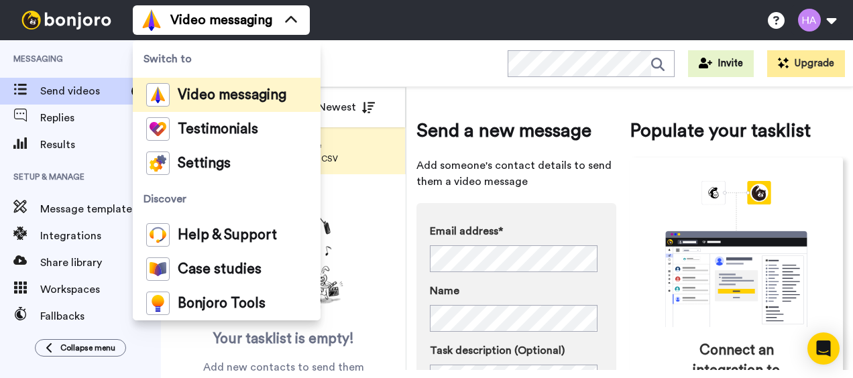
click at [348, 48] on div "Business School 2025 WORKSPACES View all All Lead Conversion Business School 20…" at bounding box center [507, 63] width 692 height 47
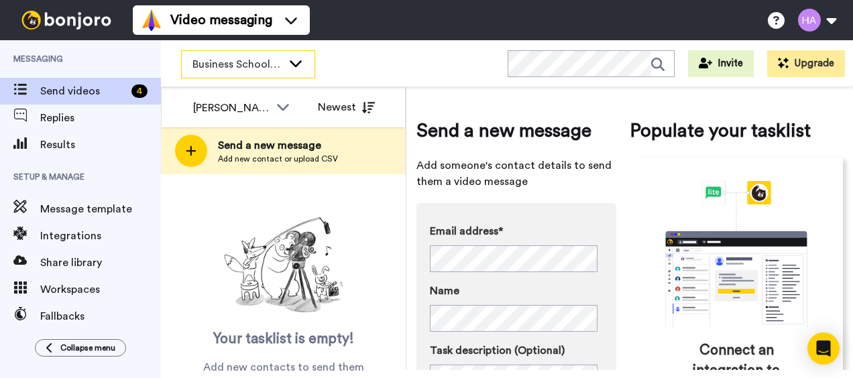
click at [287, 56] on div "Business School 2025" at bounding box center [248, 64] width 133 height 27
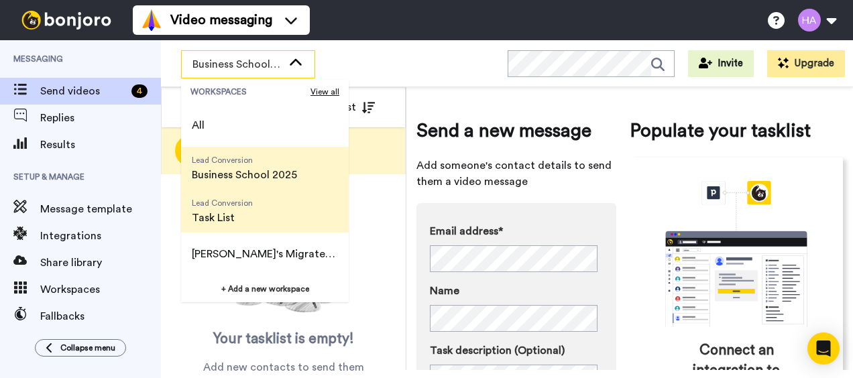
click at [236, 215] on span "Task List" at bounding box center [222, 218] width 61 height 16
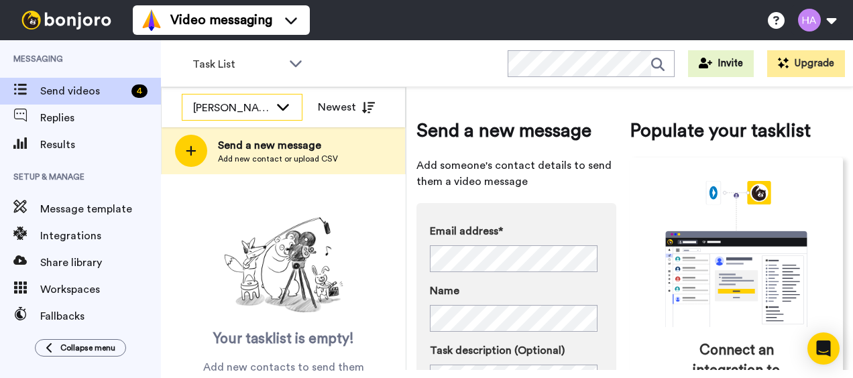
click at [288, 107] on icon at bounding box center [283, 106] width 16 height 13
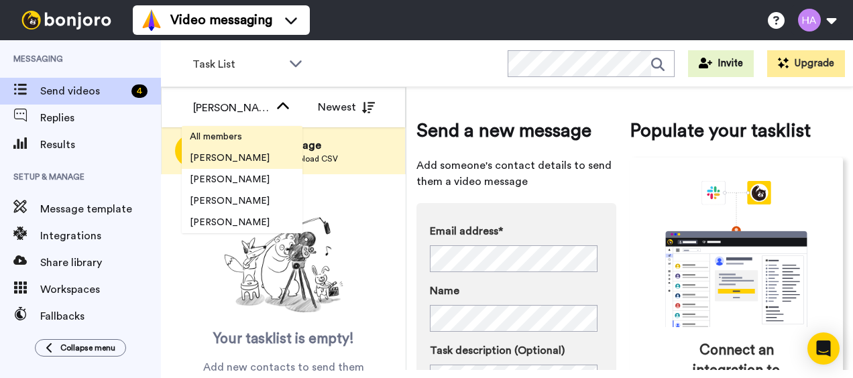
click at [235, 131] on span "All members" at bounding box center [216, 136] width 68 height 13
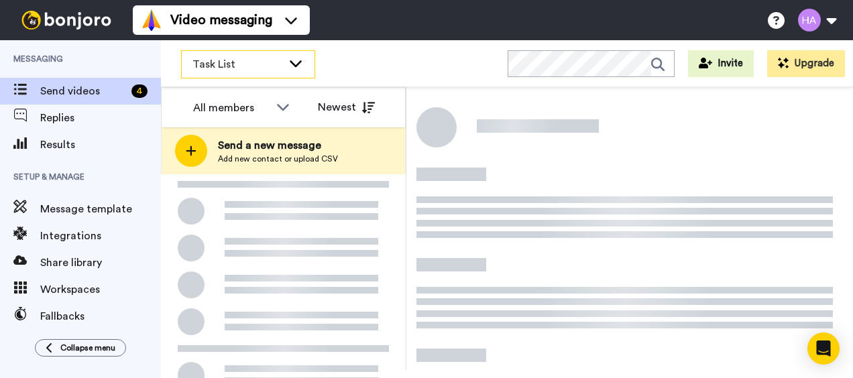
click at [290, 63] on icon at bounding box center [296, 62] width 16 height 13
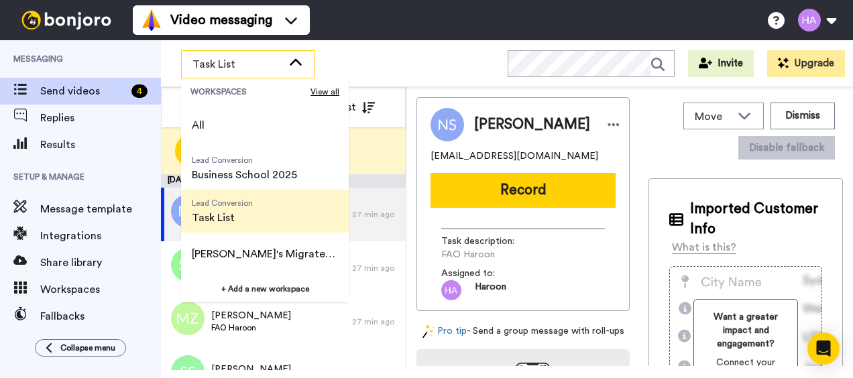
click at [219, 215] on span "Task List" at bounding box center [222, 218] width 61 height 16
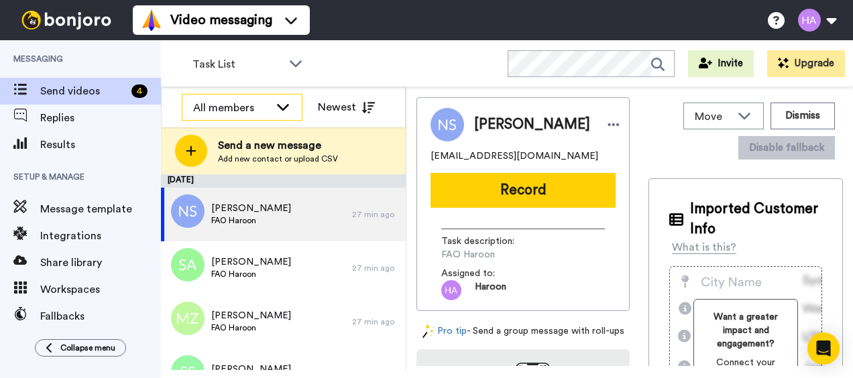
click at [282, 101] on icon at bounding box center [283, 106] width 16 height 13
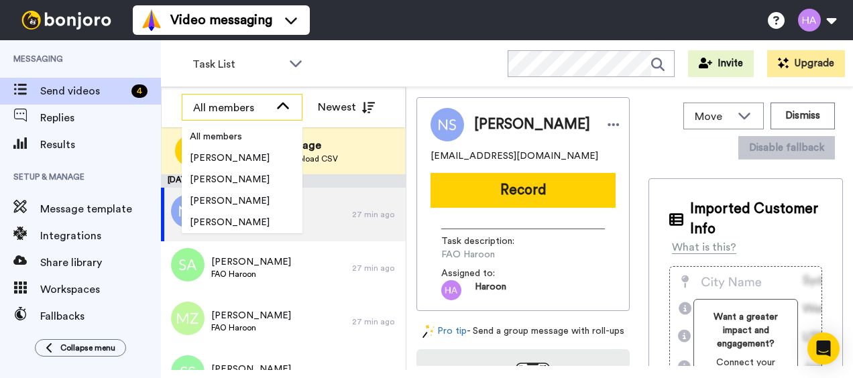
click at [229, 107] on div "All members" at bounding box center [231, 108] width 76 height 16
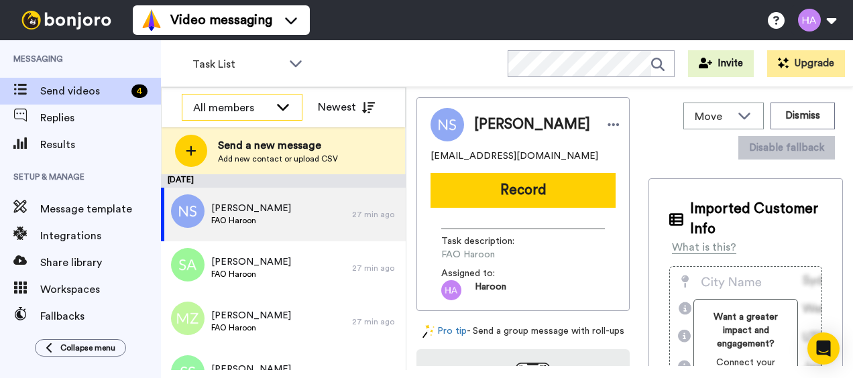
click at [280, 109] on icon at bounding box center [283, 106] width 16 height 13
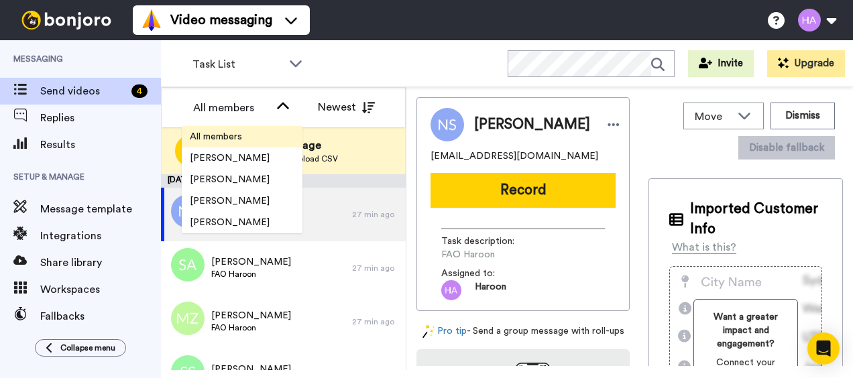
click at [232, 139] on span "All members" at bounding box center [216, 136] width 68 height 13
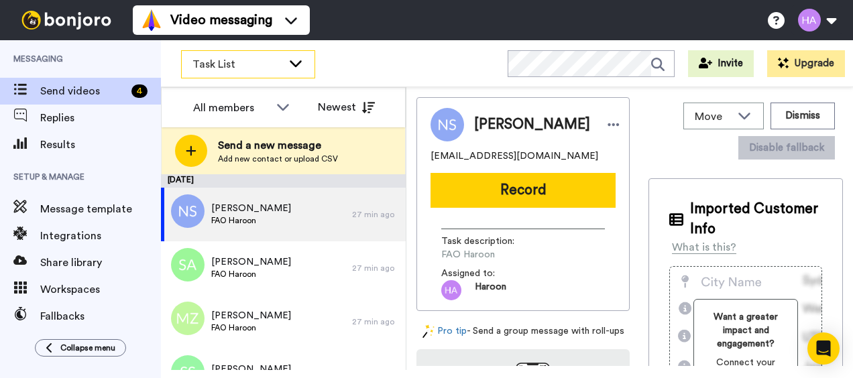
click at [290, 66] on icon at bounding box center [296, 62] width 16 height 13
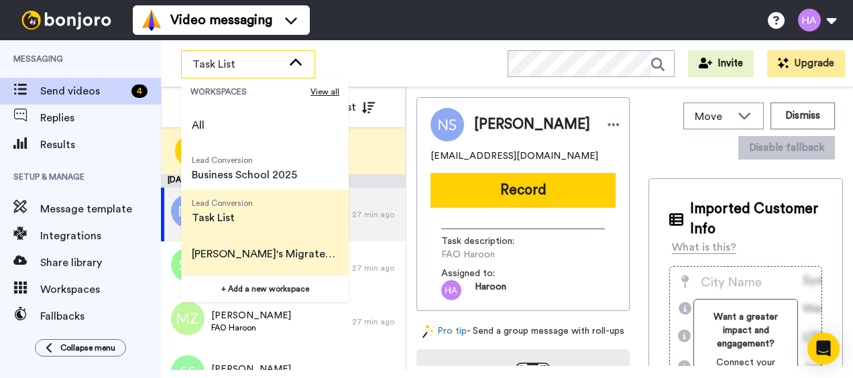
click at [281, 260] on span "[PERSON_NAME]'s Migrated Workspace" at bounding box center [265, 254] width 146 height 16
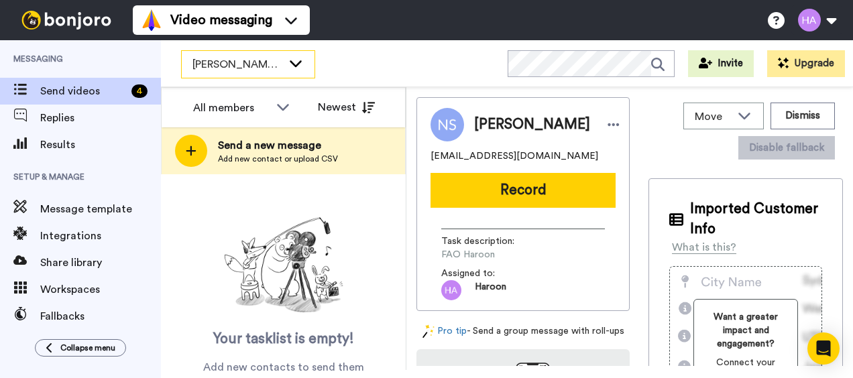
click at [284, 65] on div "[PERSON_NAME]'s Migrated Workspace" at bounding box center [248, 64] width 133 height 27
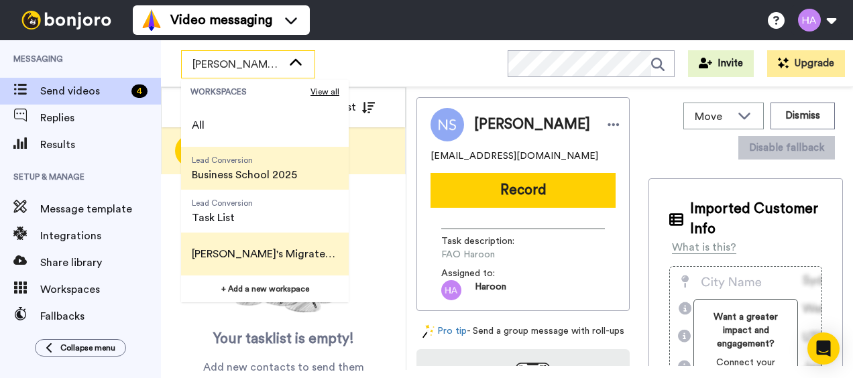
click at [261, 172] on span "Business School 2025" at bounding box center [244, 175] width 105 height 16
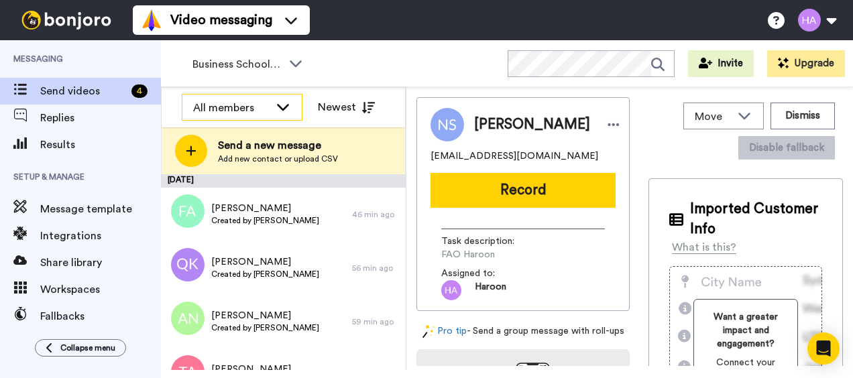
click at [286, 109] on icon at bounding box center [283, 106] width 16 height 13
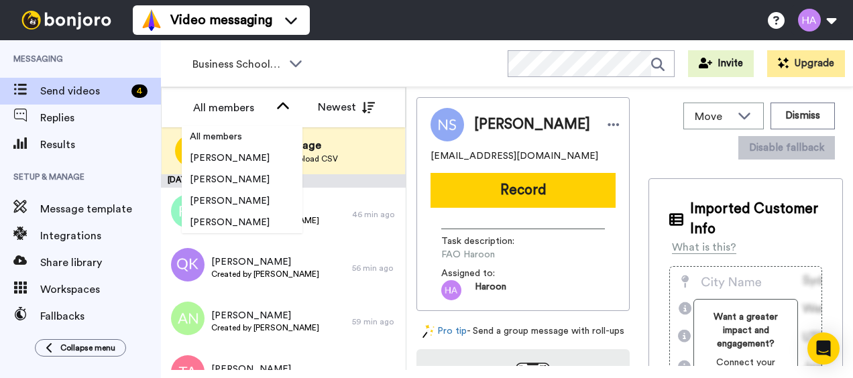
click at [354, 49] on div "Business School 2025 WORKSPACES View all All Lead Conversion Business School 20…" at bounding box center [507, 63] width 692 height 47
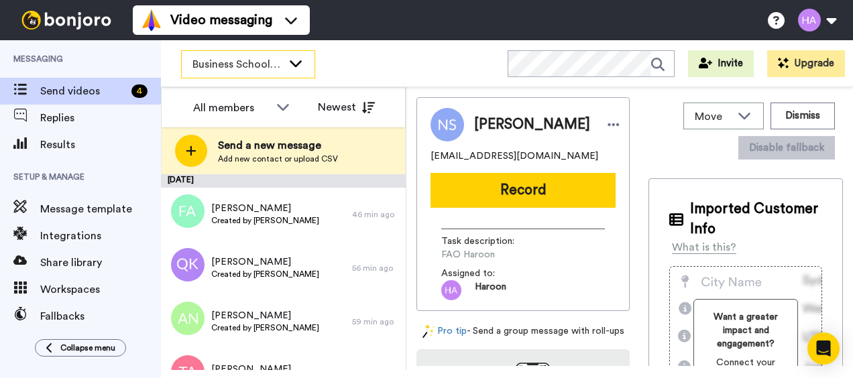
click at [294, 59] on icon at bounding box center [296, 62] width 16 height 13
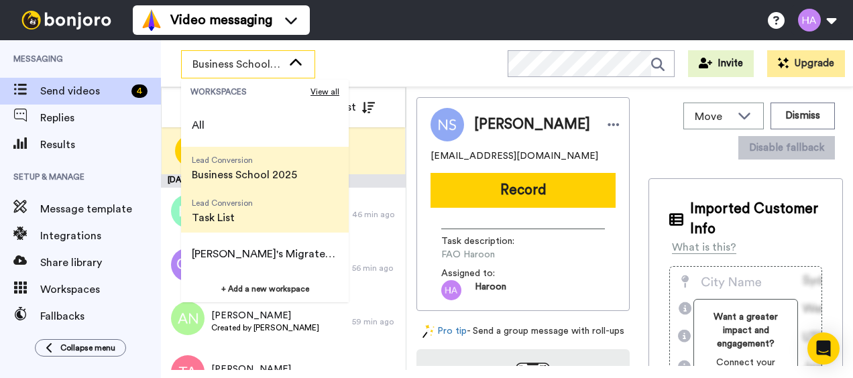
click at [222, 217] on span "Task List" at bounding box center [222, 218] width 61 height 16
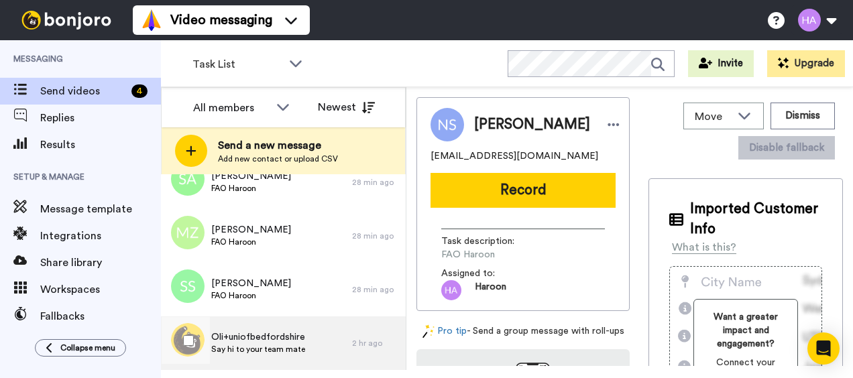
scroll to position [19, 0]
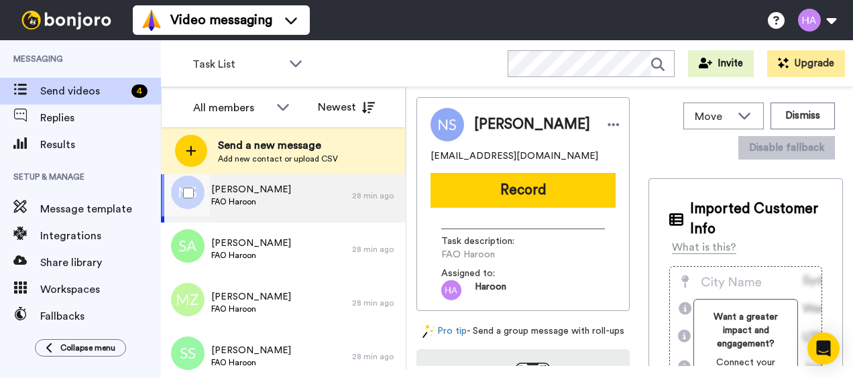
click at [296, 201] on div "Nelson Santos FAO Haroon" at bounding box center [256, 196] width 191 height 54
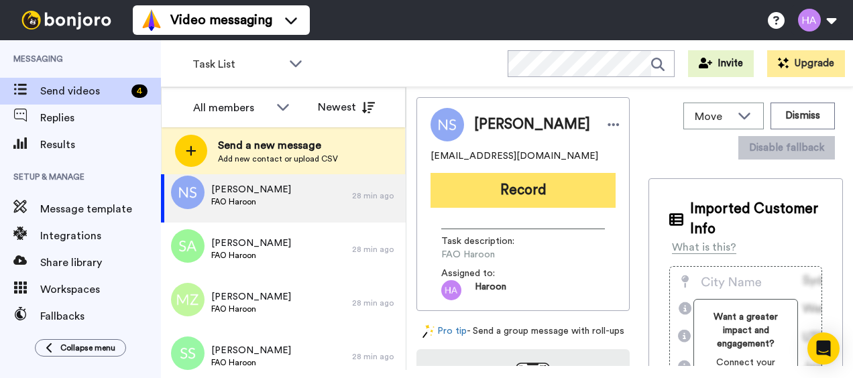
click at [555, 184] on button "Record" at bounding box center [522, 190] width 185 height 35
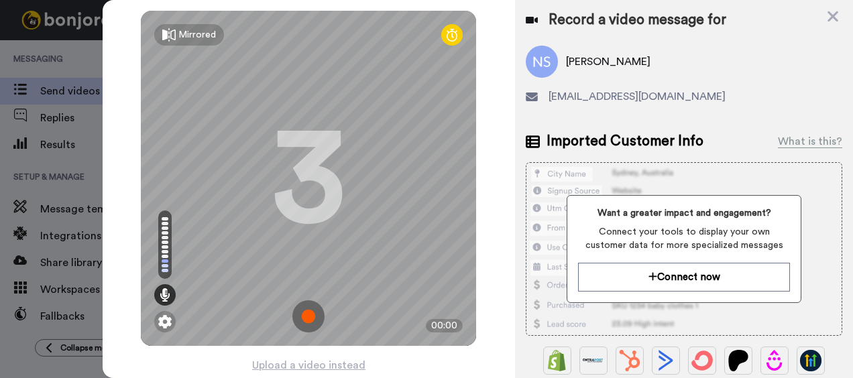
click at [306, 316] on img at bounding box center [308, 316] width 32 height 32
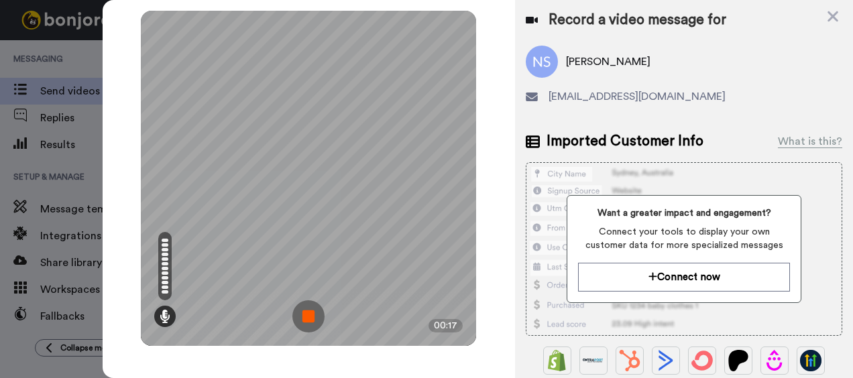
click at [306, 316] on img at bounding box center [308, 316] width 32 height 32
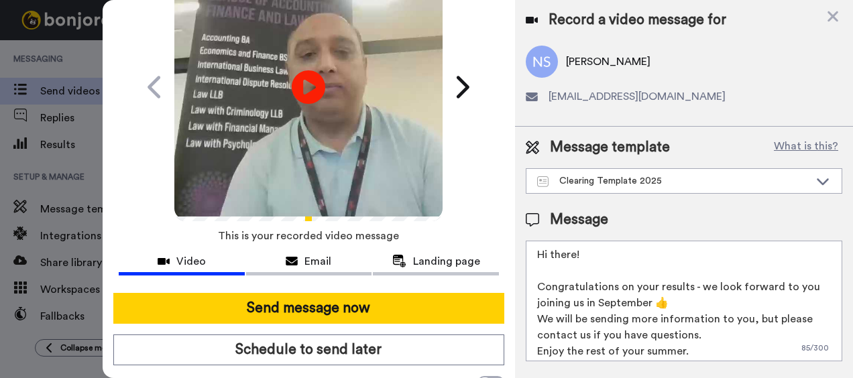
scroll to position [94, 0]
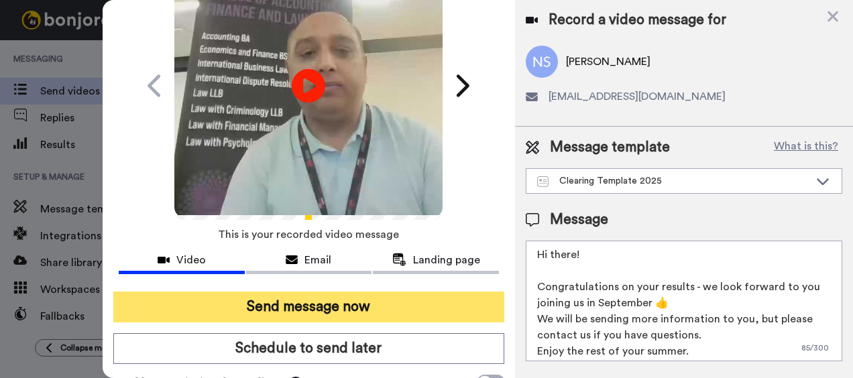
click at [327, 308] on button "Send message now" at bounding box center [308, 307] width 391 height 31
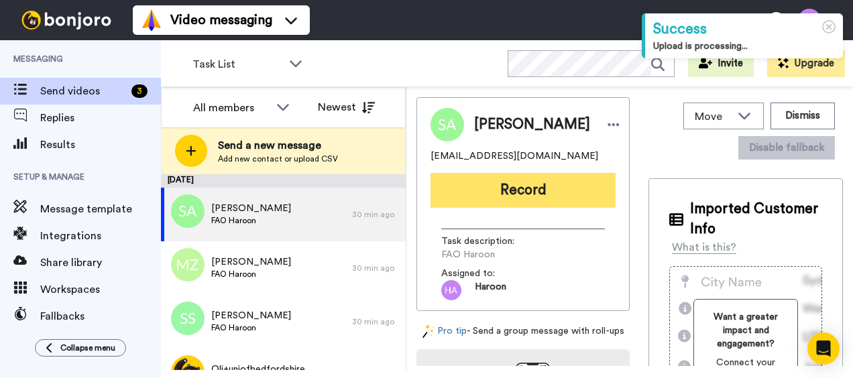
click at [480, 200] on button "Record" at bounding box center [522, 190] width 185 height 35
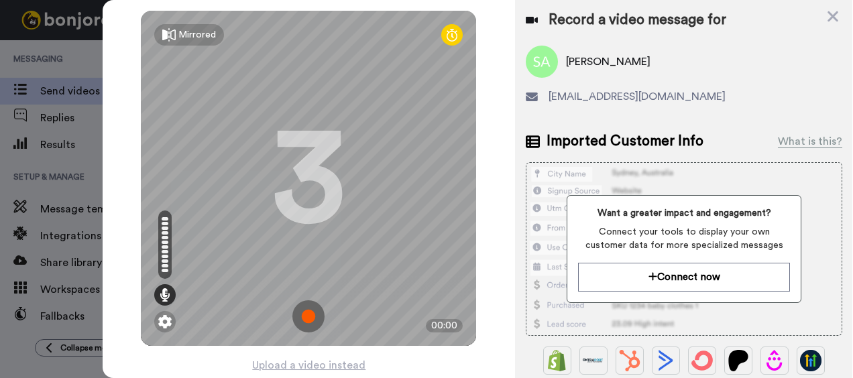
click at [303, 320] on img at bounding box center [308, 316] width 32 height 32
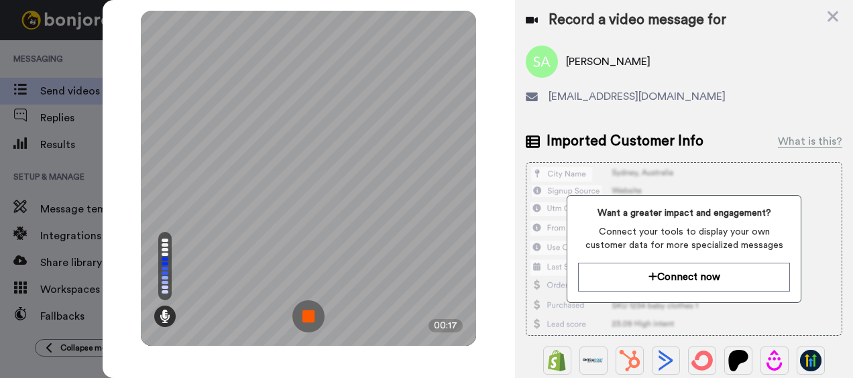
click at [303, 320] on img at bounding box center [308, 316] width 32 height 32
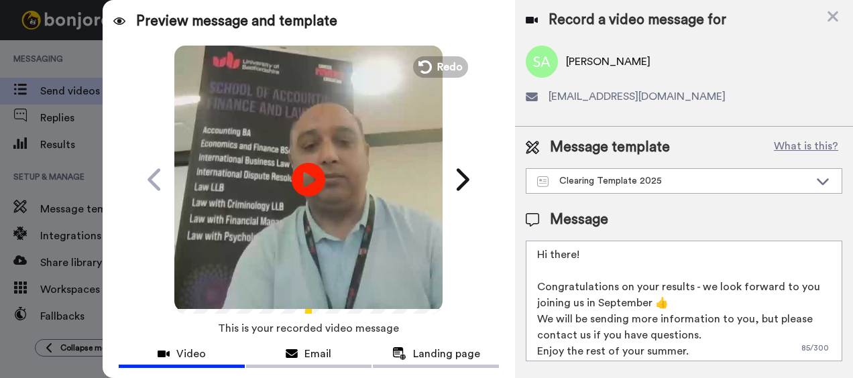
drag, startPoint x: 449, startPoint y: 183, endPoint x: 488, endPoint y: 159, distance: 45.8
click at [488, 159] on div "Preview message and template Play/Pause Welcome to the [GEOGRAPHIC_DATA] [PERSO…" at bounding box center [309, 189] width 413 height 378
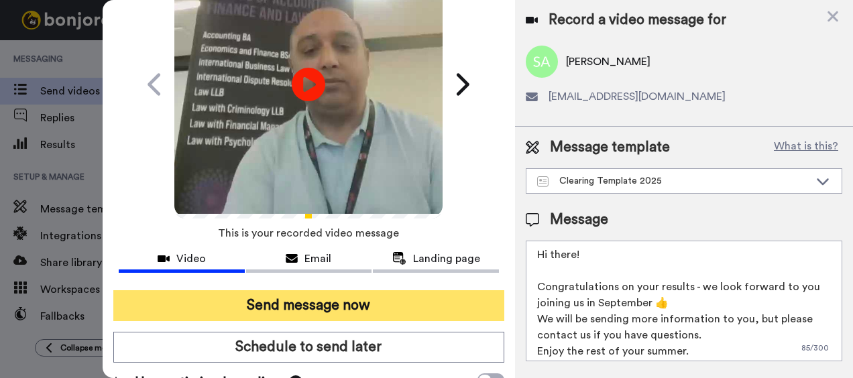
click at [351, 298] on button "Send message now" at bounding box center [308, 305] width 391 height 31
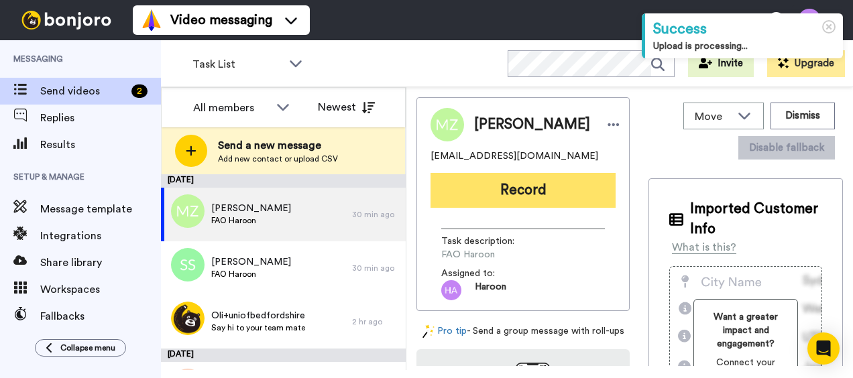
click at [487, 194] on button "Record" at bounding box center [522, 190] width 185 height 35
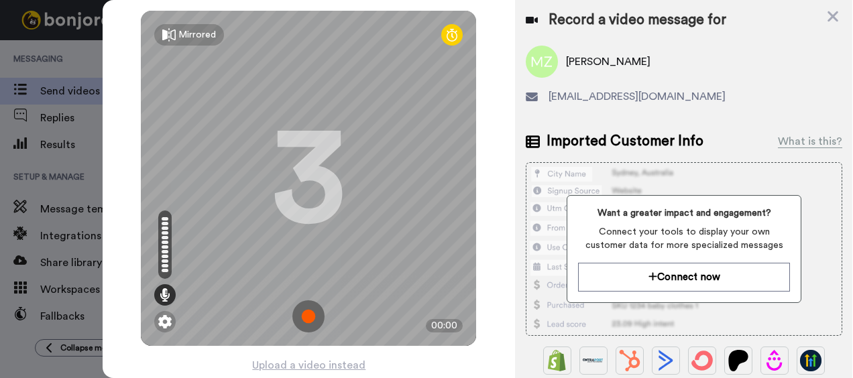
click at [305, 307] on img at bounding box center [308, 316] width 32 height 32
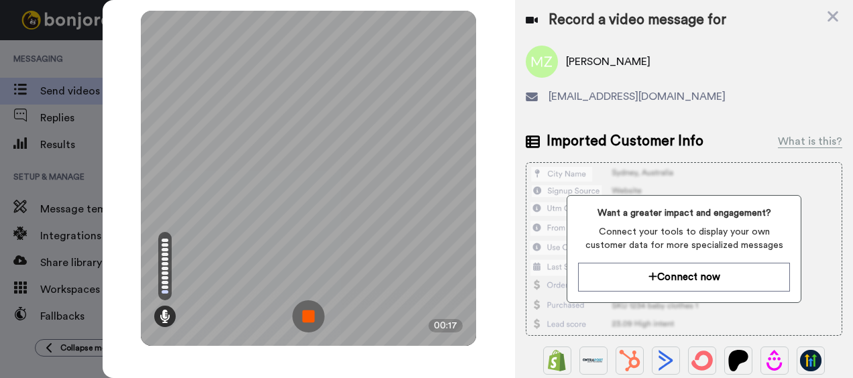
click at [312, 308] on img at bounding box center [308, 316] width 32 height 32
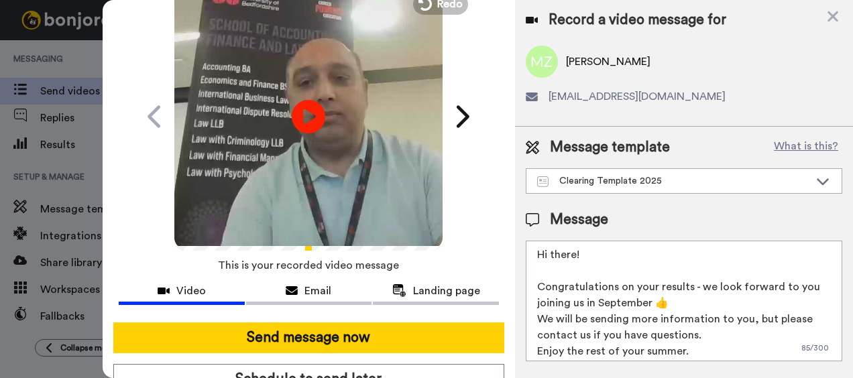
scroll to position [64, 0]
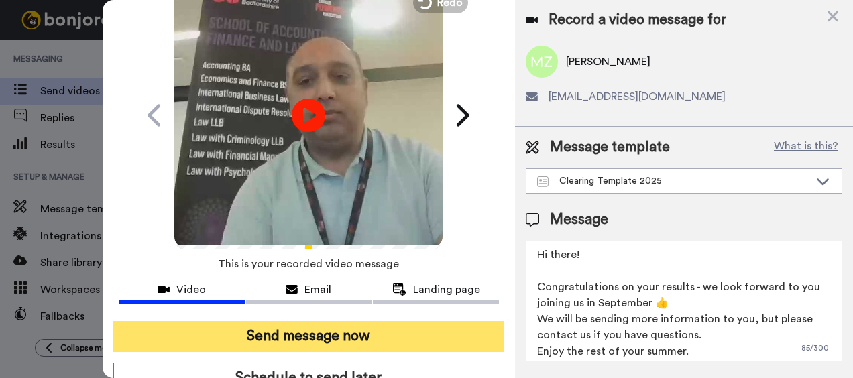
click at [288, 332] on button "Send message now" at bounding box center [308, 336] width 391 height 31
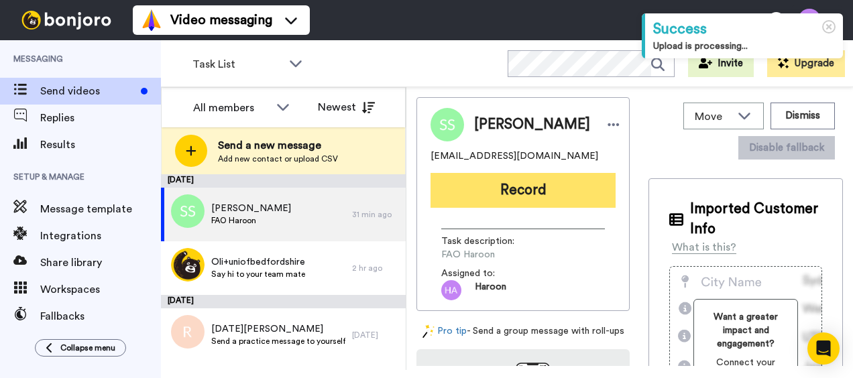
click at [483, 194] on button "Record" at bounding box center [522, 190] width 185 height 35
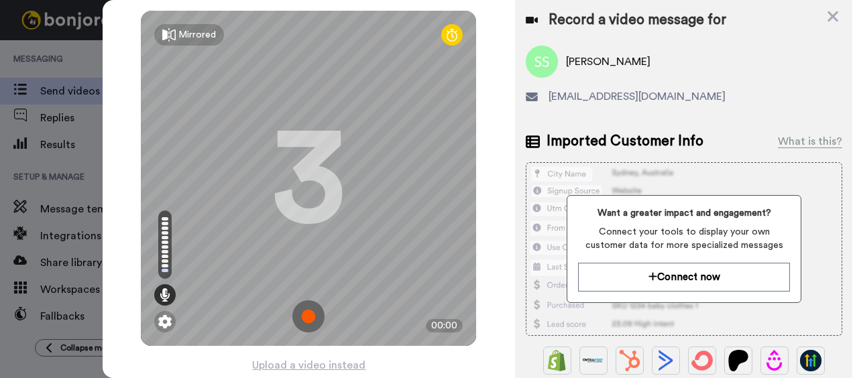
click at [295, 319] on img at bounding box center [308, 316] width 32 height 32
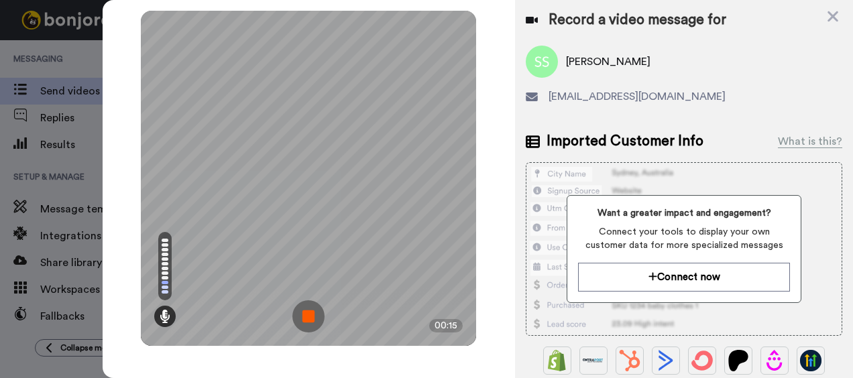
click at [295, 319] on img at bounding box center [308, 316] width 32 height 32
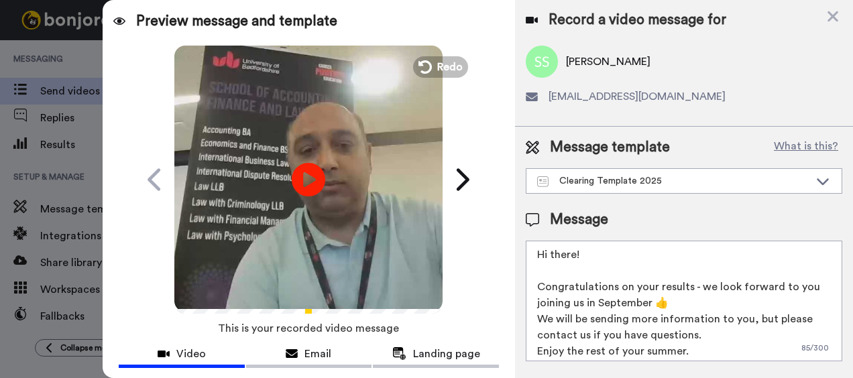
scroll to position [118, 0]
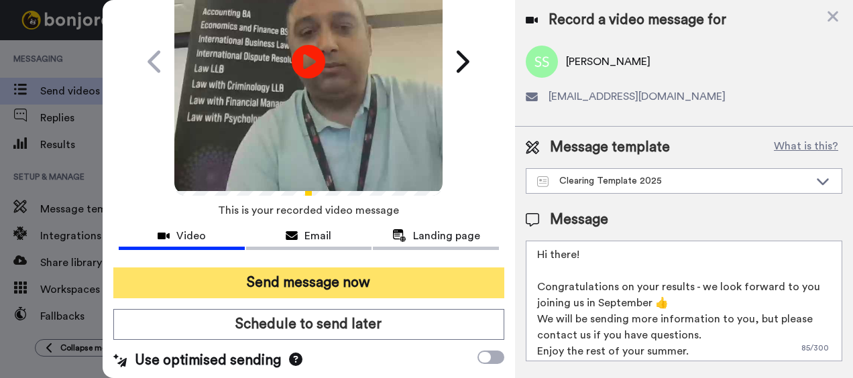
click at [333, 277] on button "Send message now" at bounding box center [308, 282] width 391 height 31
